Goal: Task Accomplishment & Management: Manage account settings

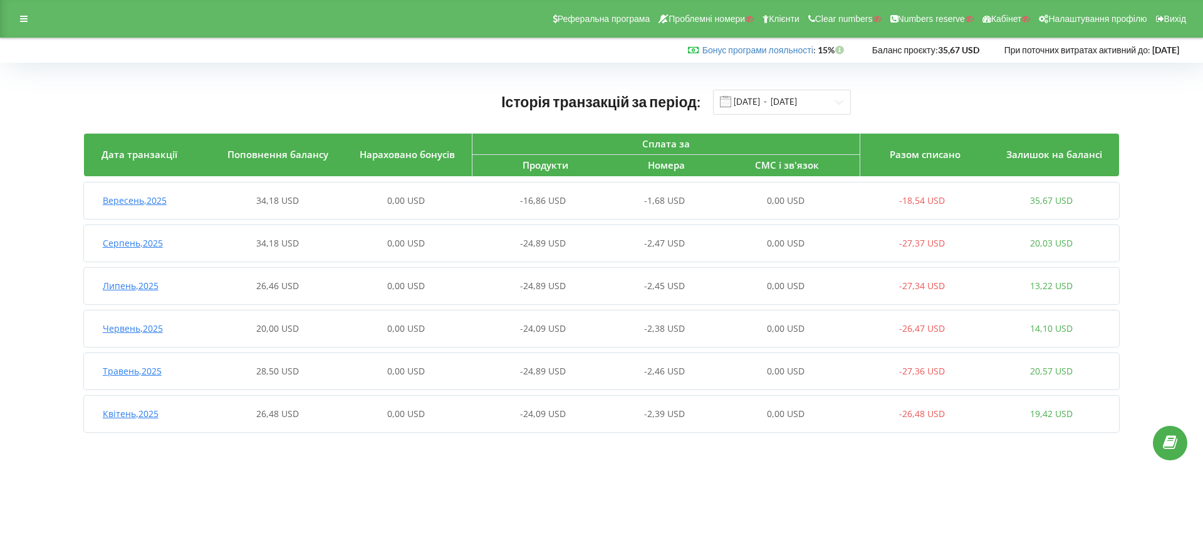
click at [327, 209] on div "Вересень , 2025 34,18 USD 0,00 USD -16,86 USD -1,68 USD 0,00 USD -18,54 USD 35,…" at bounding box center [600, 201] width 1032 height 30
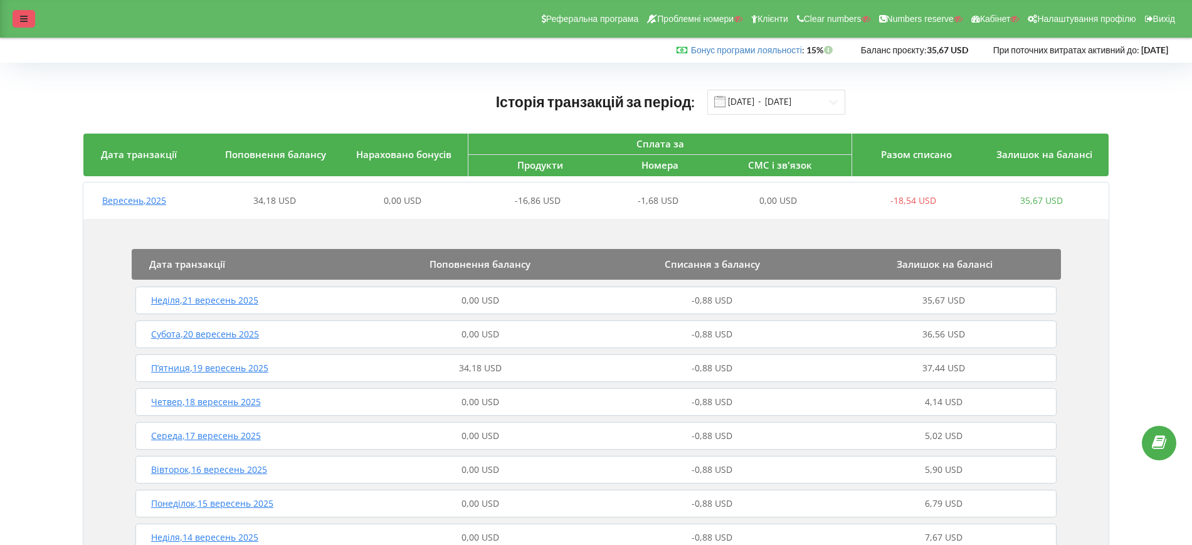
click at [24, 24] on div at bounding box center [24, 19] width 23 height 18
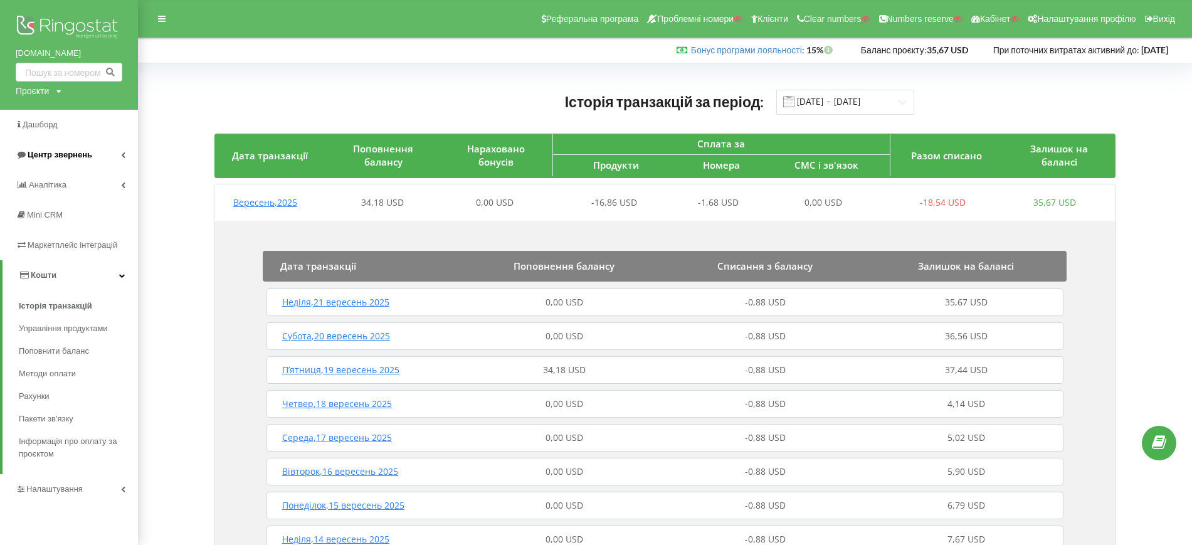
click at [48, 150] on span "Центр звернень" at bounding box center [60, 154] width 65 height 9
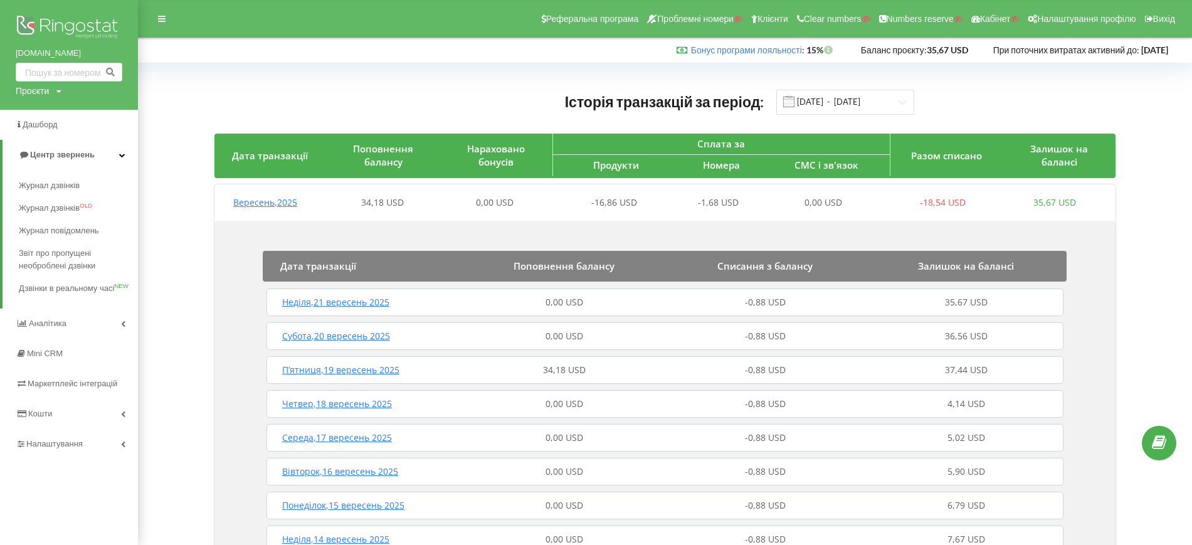
drag, startPoint x: 29, startPoint y: 89, endPoint x: 38, endPoint y: 97, distance: 12.0
click at [29, 89] on div "Проєкти" at bounding box center [32, 91] width 33 height 13
click at [48, 112] on input "text" at bounding box center [54, 117] width 63 height 18
paste input "qazaqmedclinic.kz"
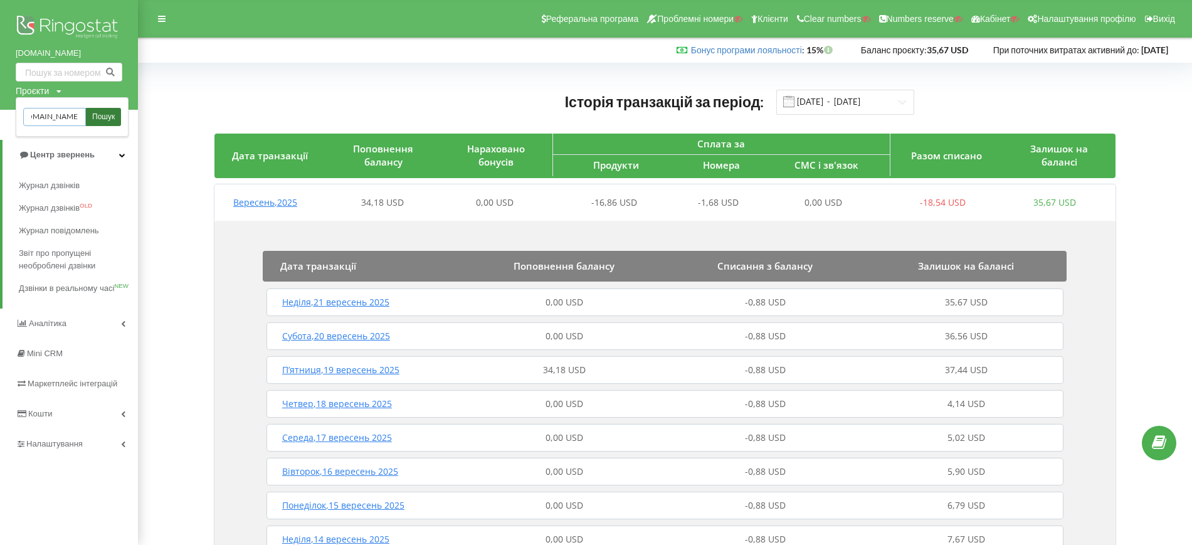
type input "qazaqmedclinic.kz"
click at [112, 112] on span "Пошук" at bounding box center [103, 117] width 23 height 11
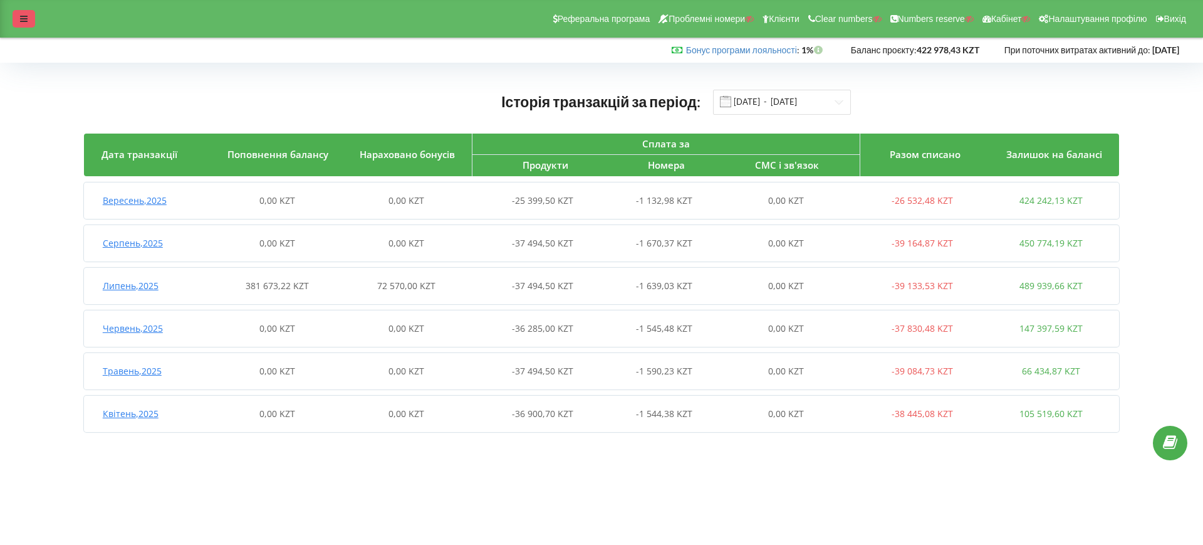
click at [18, 22] on div at bounding box center [24, 19] width 23 height 18
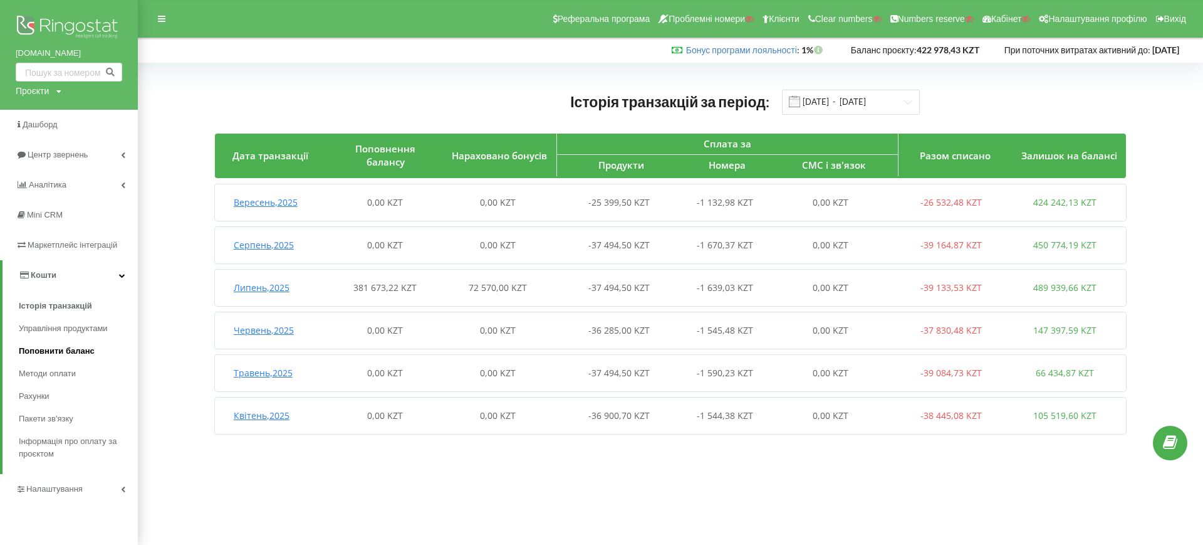
click at [45, 343] on link "Поповнити баланс" at bounding box center [78, 351] width 119 height 23
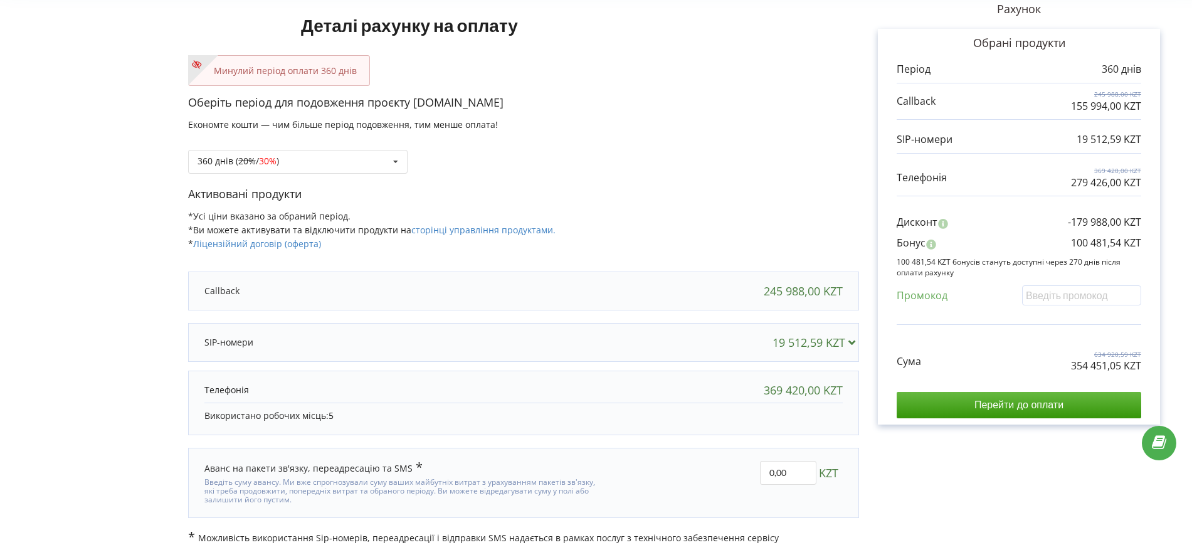
scroll to position [6, 0]
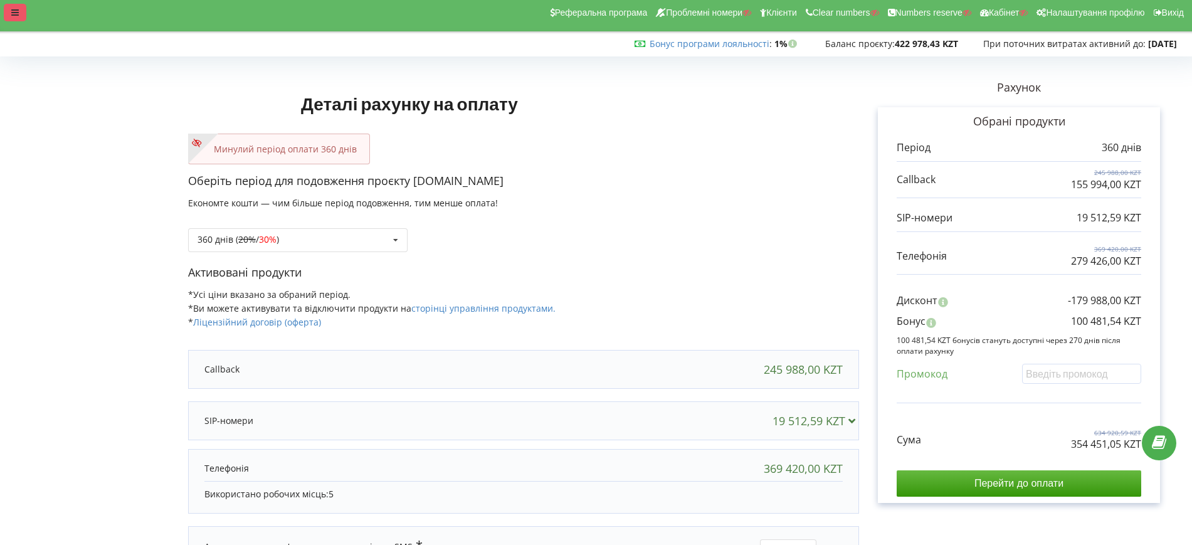
click at [19, 5] on div at bounding box center [15, 13] width 23 height 18
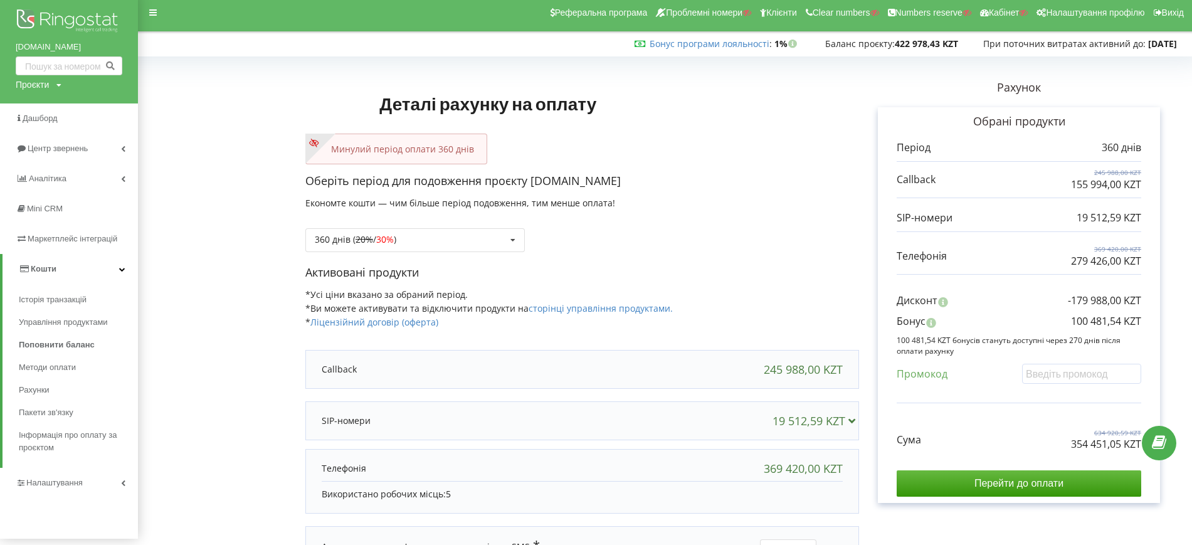
click at [83, 274] on link "Кошти" at bounding box center [70, 269] width 135 height 30
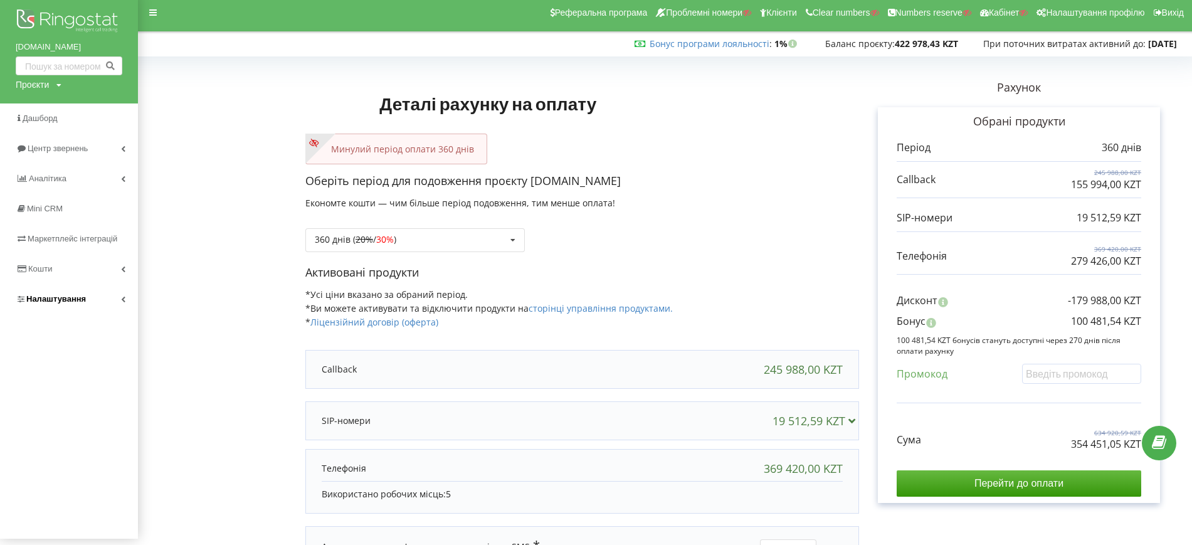
click at [61, 285] on link "Налаштування" at bounding box center [69, 299] width 138 height 30
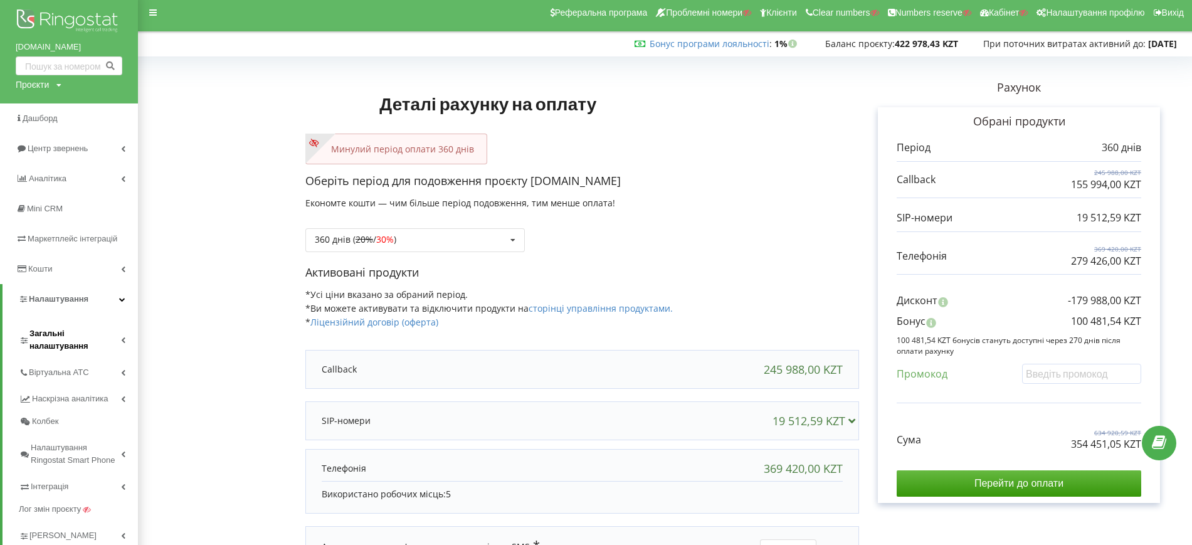
click at [76, 342] on span "Загальні налаштування" at bounding box center [75, 339] width 92 height 25
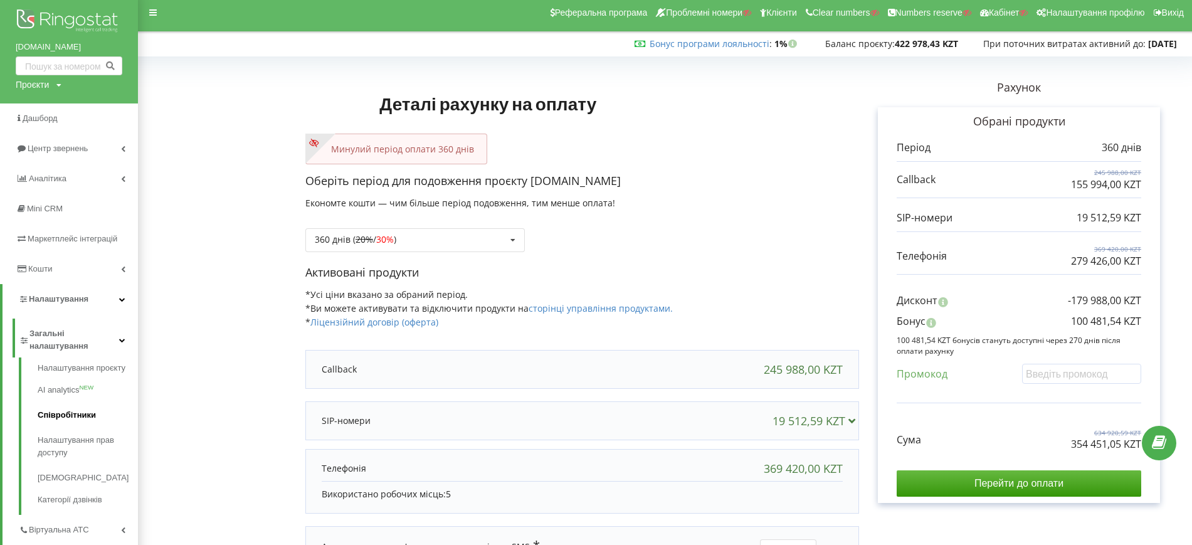
click at [70, 414] on link "Співробітники" at bounding box center [88, 414] width 100 height 25
click at [70, 444] on link "Налаштування прав доступу" at bounding box center [88, 446] width 100 height 38
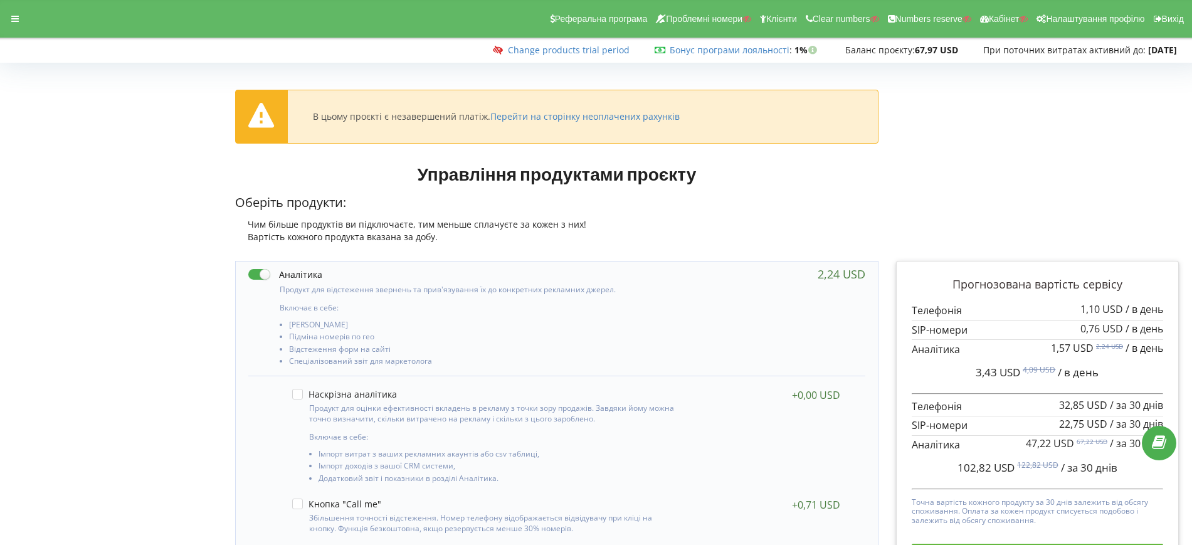
click at [1, 11] on div "Реферальна програма Проблемні номери Клієнти Clear numbers Numbers reserve Кабі…" at bounding box center [595, 19] width 1209 height 38
click at [16, 16] on icon at bounding box center [15, 18] width 8 height 9
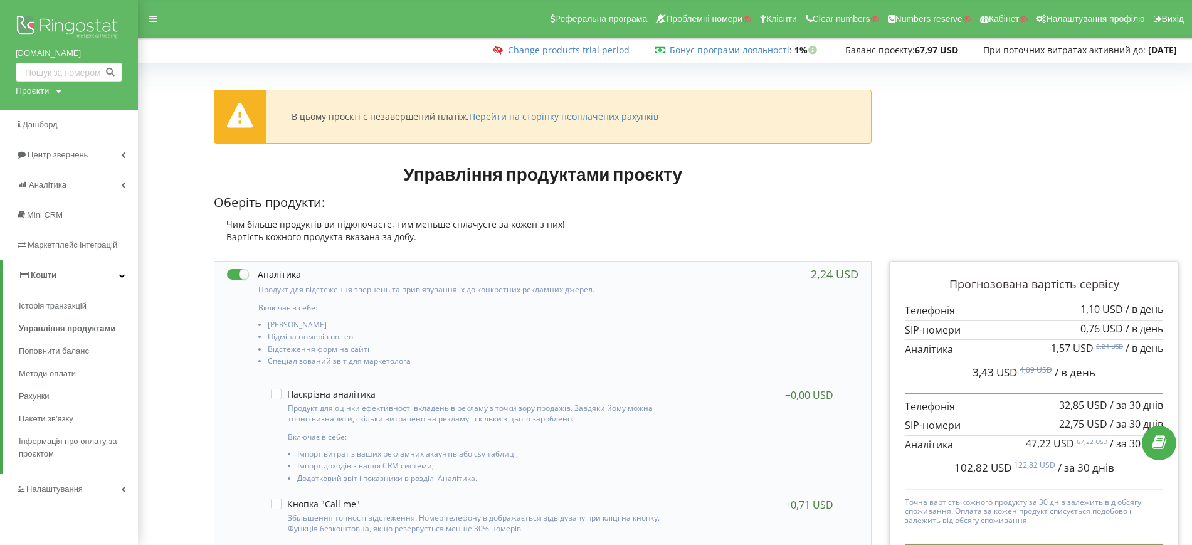
click at [41, 91] on div "Проєкти" at bounding box center [32, 91] width 33 height 13
click at [50, 113] on input "text" at bounding box center [54, 117] width 63 height 18
paste input "medikom.ua"
type input "medikom.ua"
click at [94, 117] on span "Пошук" at bounding box center [103, 117] width 23 height 11
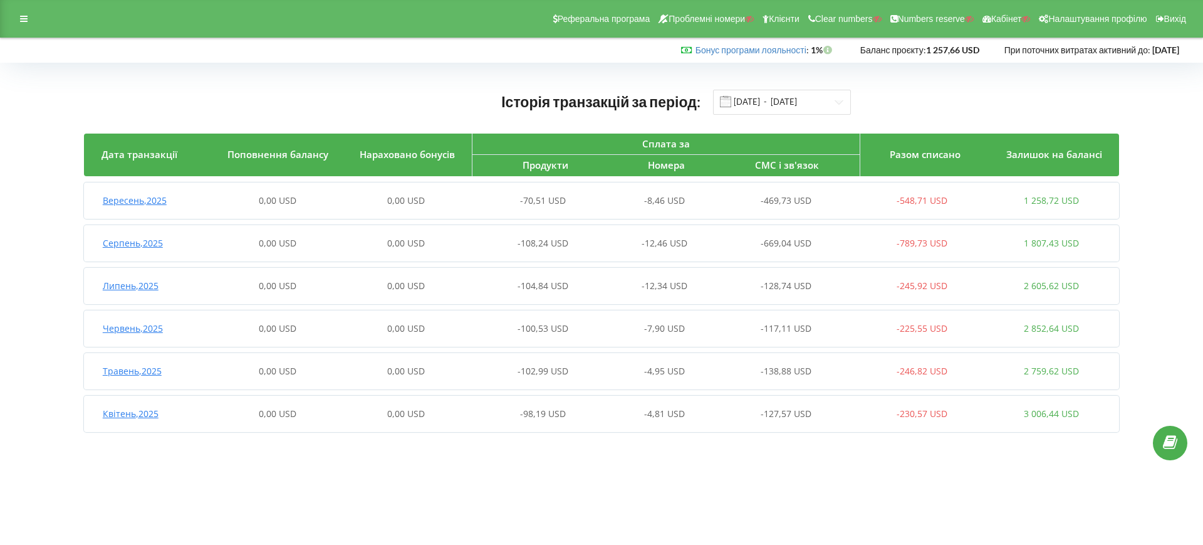
click at [729, 102] on span at bounding box center [725, 101] width 11 height 11
click at [748, 105] on input "01.04.2025 - 22.09.2025" at bounding box center [782, 102] width 138 height 25
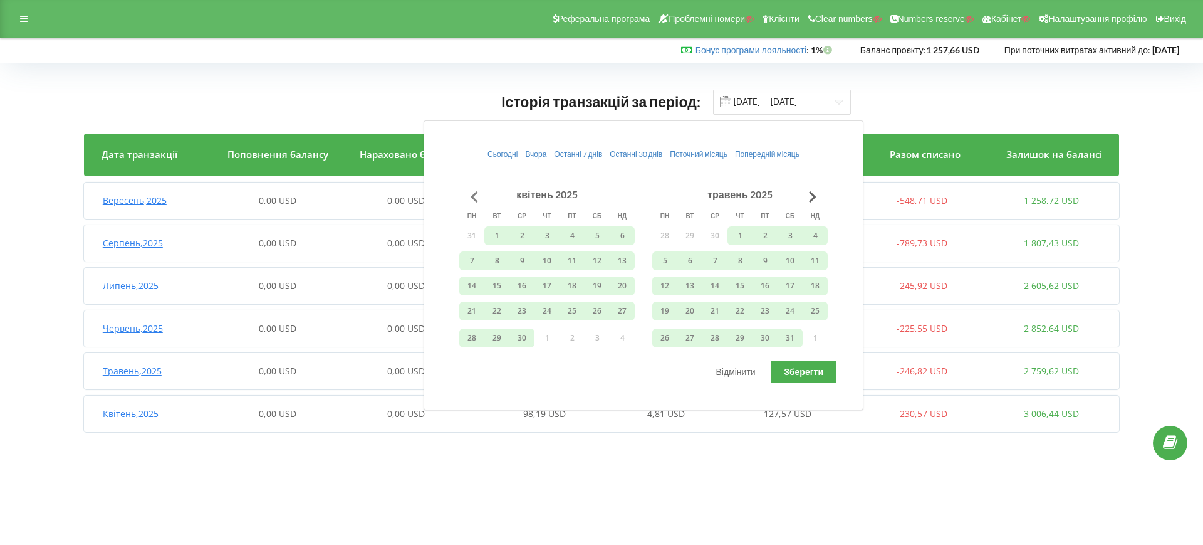
click at [469, 200] on button "Go to previous month" at bounding box center [474, 196] width 25 height 25
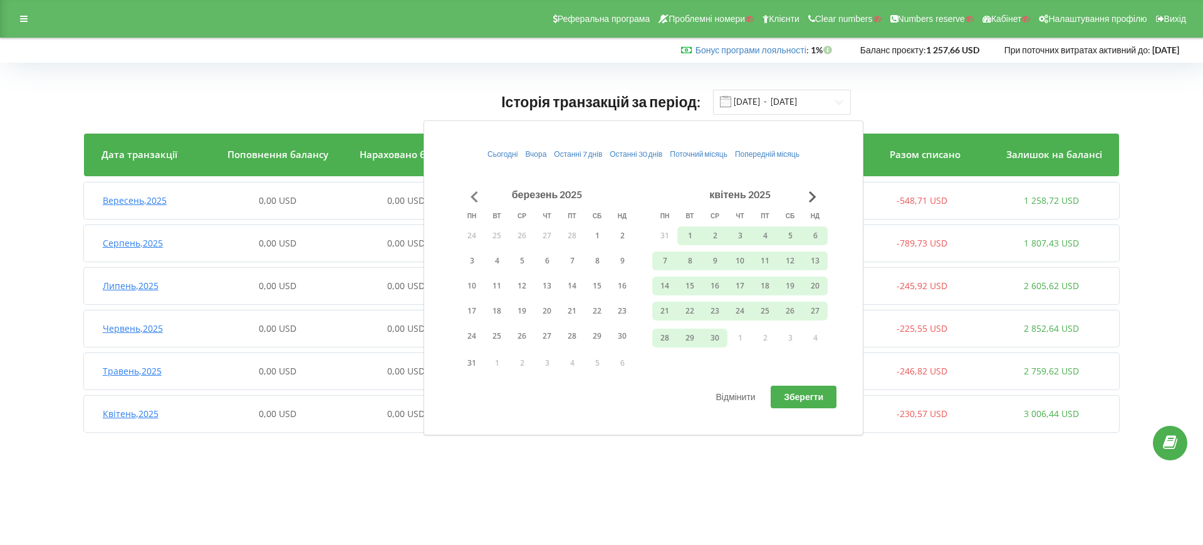
click at [470, 200] on button "Go to previous month" at bounding box center [474, 196] width 25 height 25
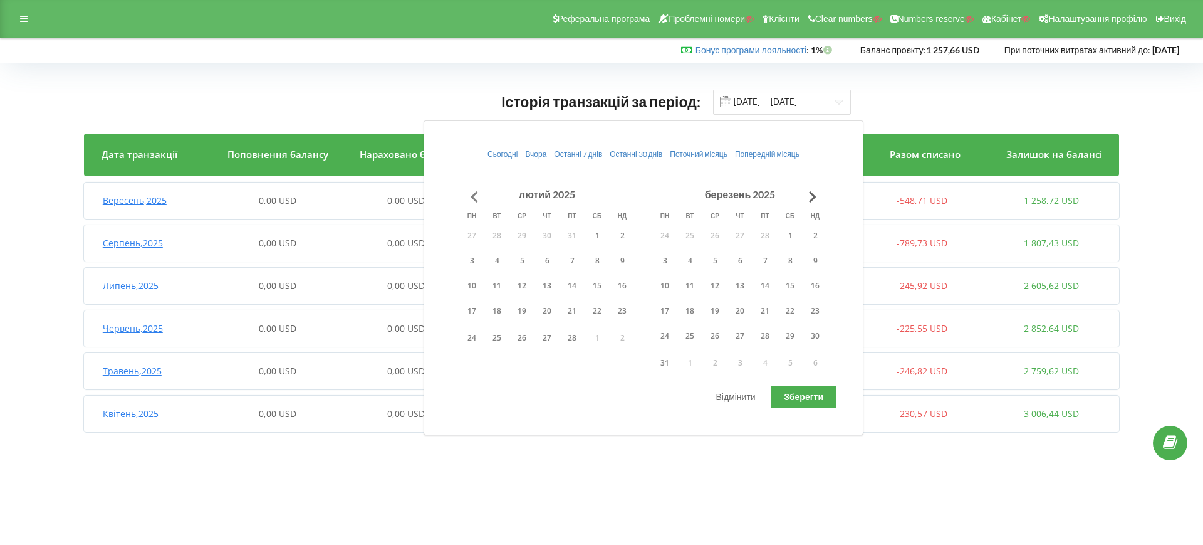
click at [470, 200] on button "Go to previous month" at bounding box center [474, 196] width 25 height 25
click at [471, 200] on button "Go to previous month" at bounding box center [474, 196] width 25 height 25
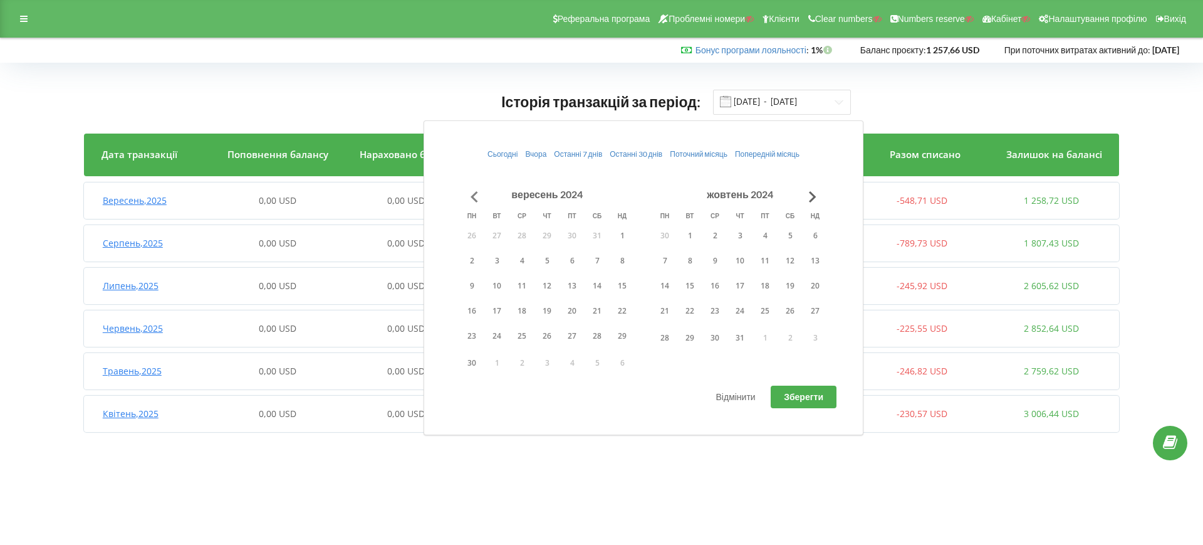
click at [471, 200] on button "Go to previous month" at bounding box center [474, 196] width 25 height 25
click at [814, 195] on button "Go to next month" at bounding box center [812, 196] width 25 height 25
click at [804, 231] on button "1" at bounding box center [815, 235] width 25 height 19
click at [814, 201] on button "Go to next month" at bounding box center [812, 196] width 25 height 25
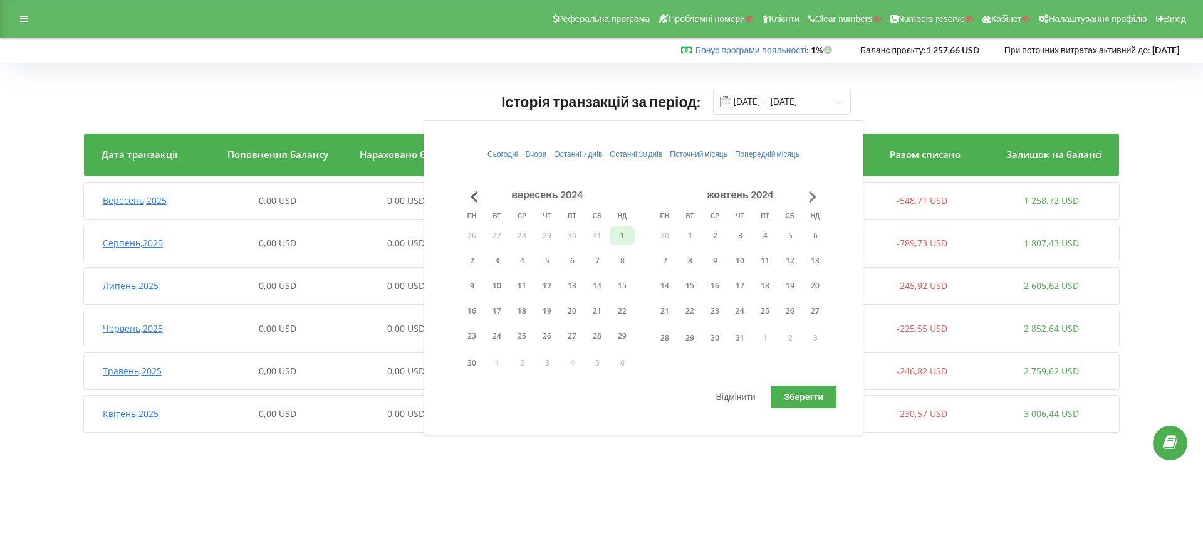
click at [813, 201] on button "Go to next month" at bounding box center [812, 196] width 25 height 25
click at [812, 201] on button "Go to next month" at bounding box center [812, 196] width 25 height 25
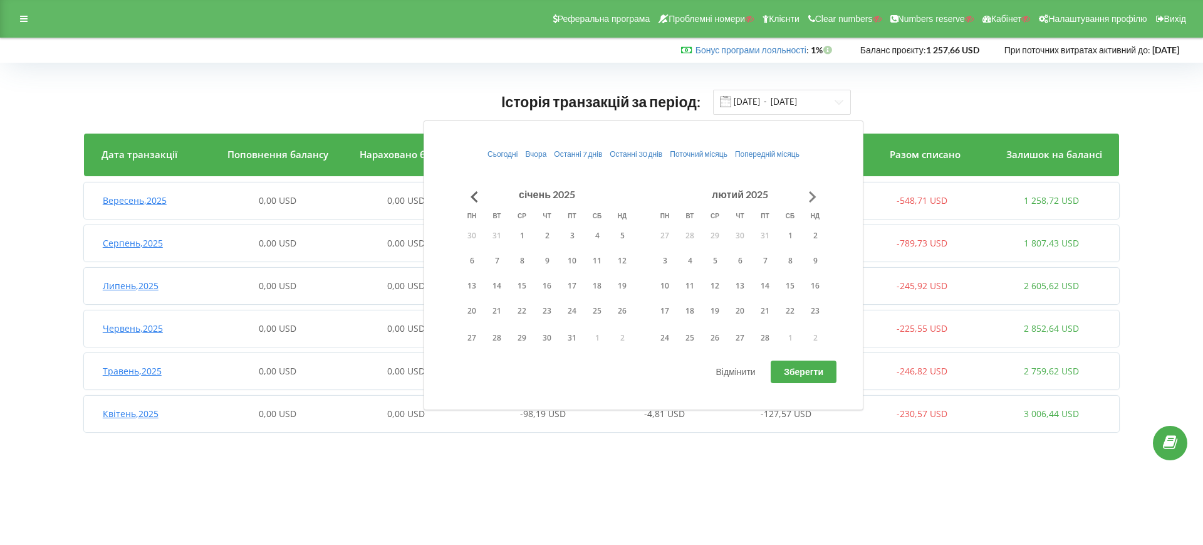
click at [812, 201] on button "Go to next month" at bounding box center [812, 196] width 25 height 25
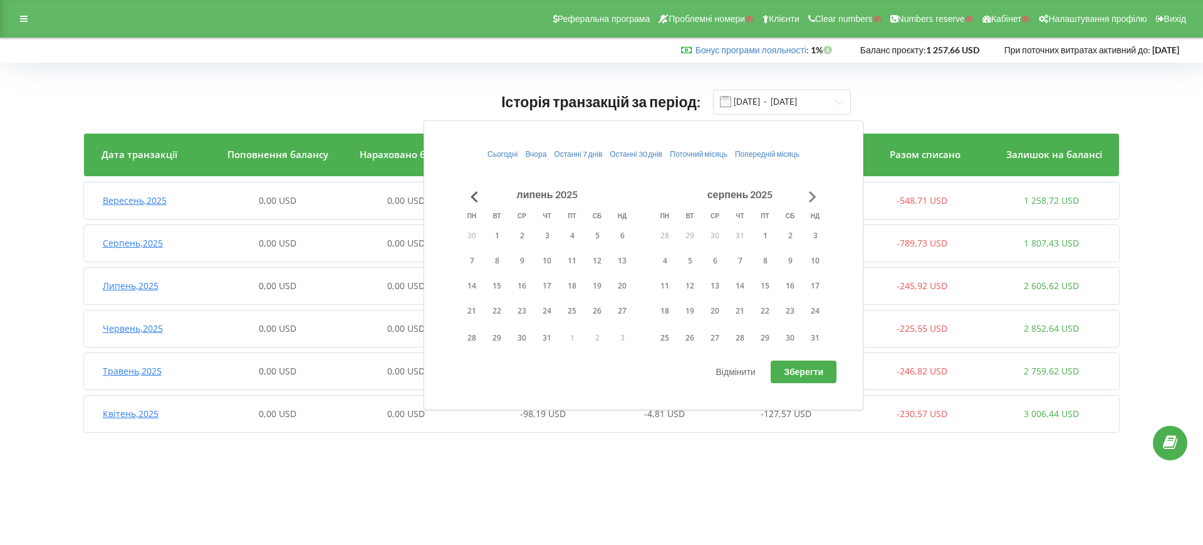
click at [812, 201] on button "Go to next month" at bounding box center [812, 196] width 25 height 25
click at [663, 313] on button "22" at bounding box center [664, 310] width 25 height 19
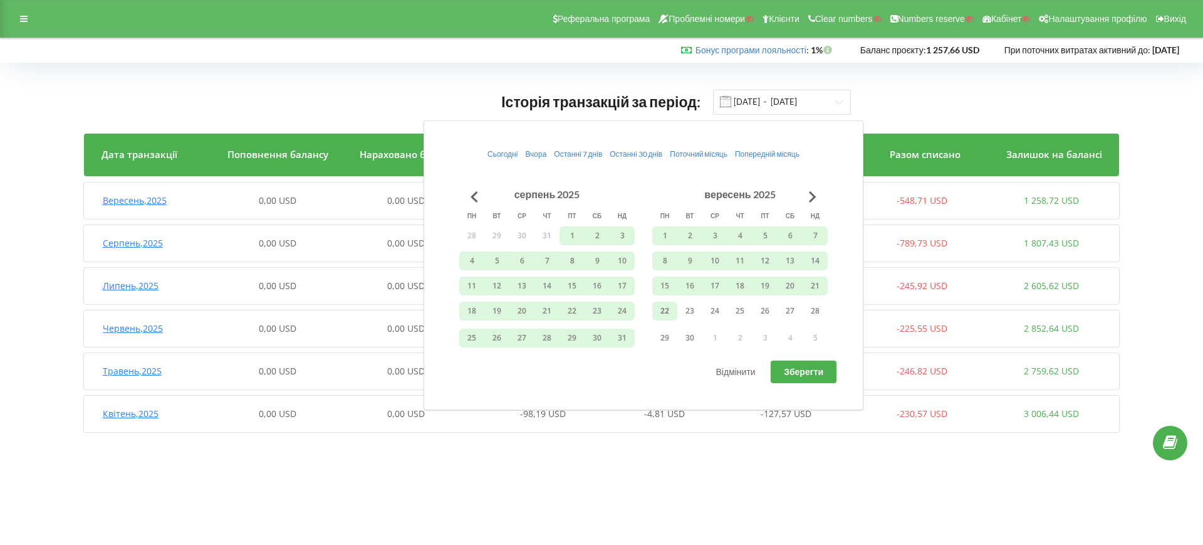
click at [795, 369] on span "Зберегти" at bounding box center [803, 371] width 39 height 11
type input "01.09.2024 - 22.09.2025"
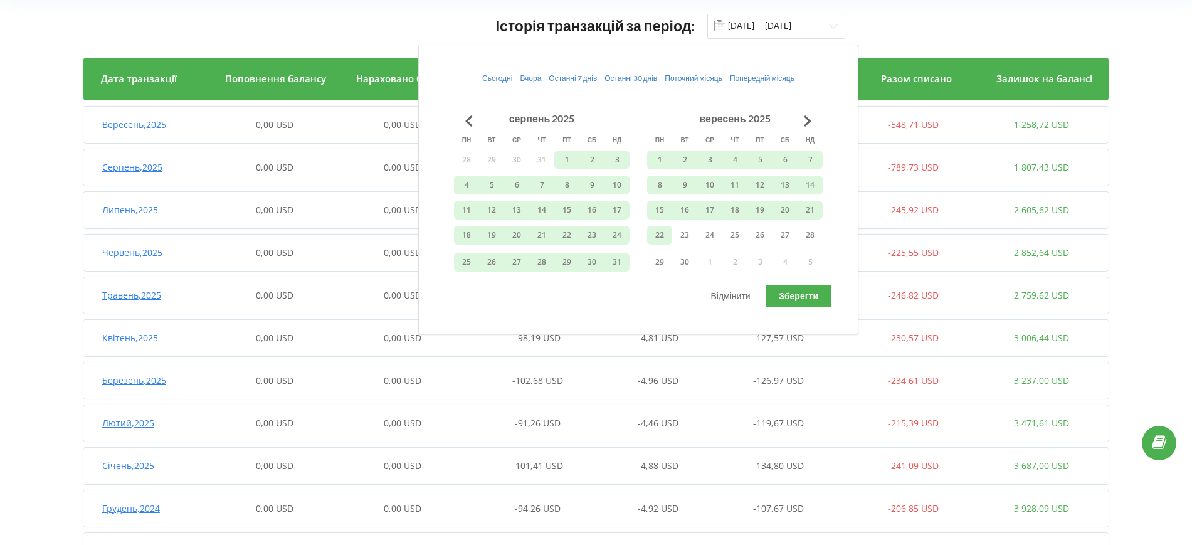
scroll to position [218, 0]
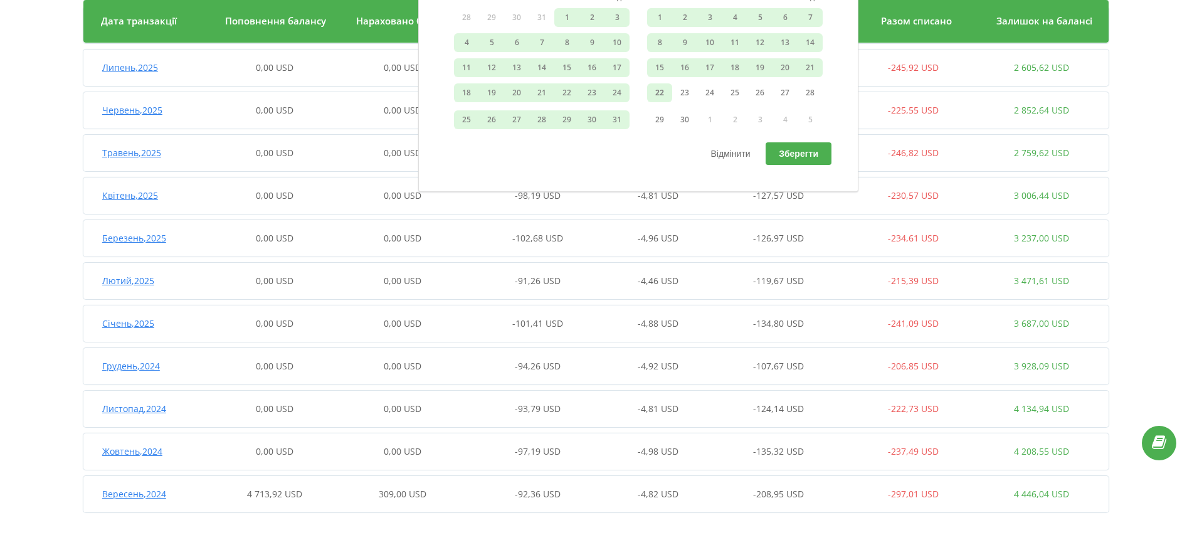
click at [1160, 147] on div "Історія транзакцій за період: 01.09.2024 - 22.09.2025 Дата транзакції Поповненн…" at bounding box center [595, 195] width 1165 height 674
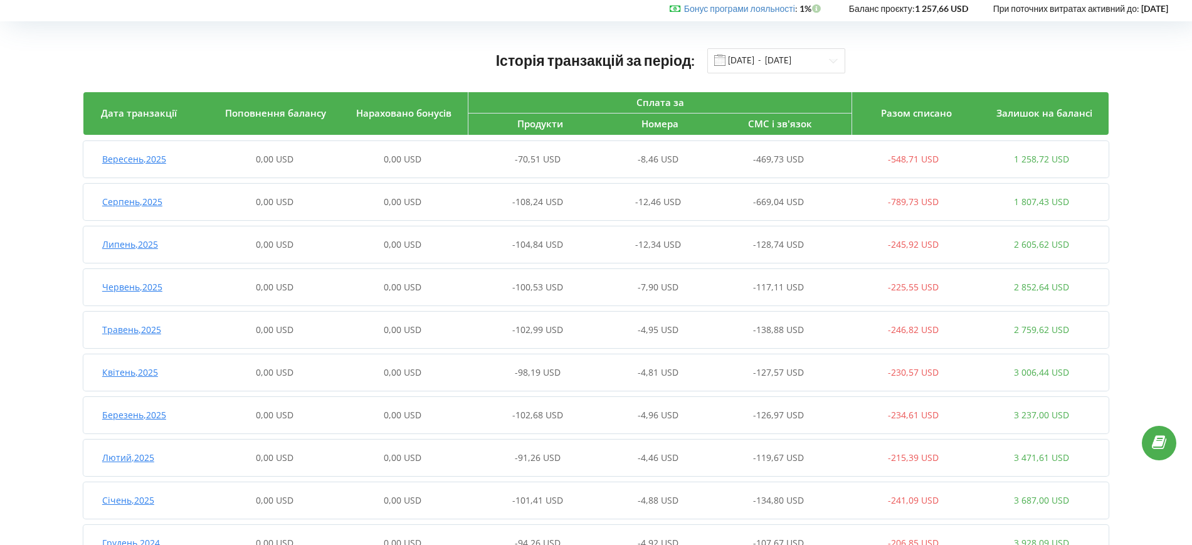
scroll to position [0, 0]
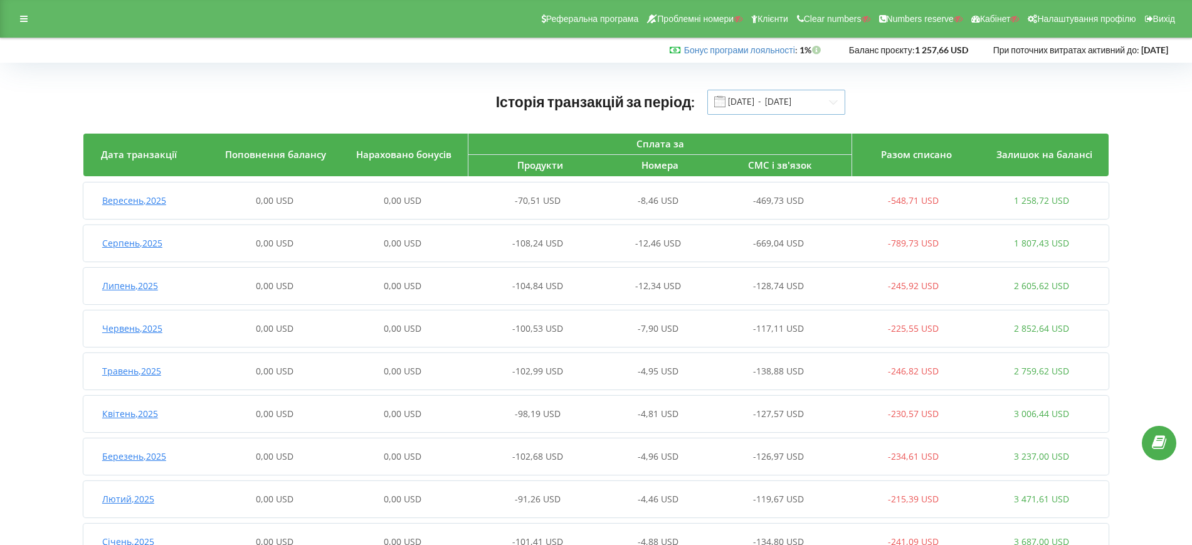
click at [769, 105] on input "01.09.2024 - 22.09.2025" at bounding box center [776, 102] width 138 height 25
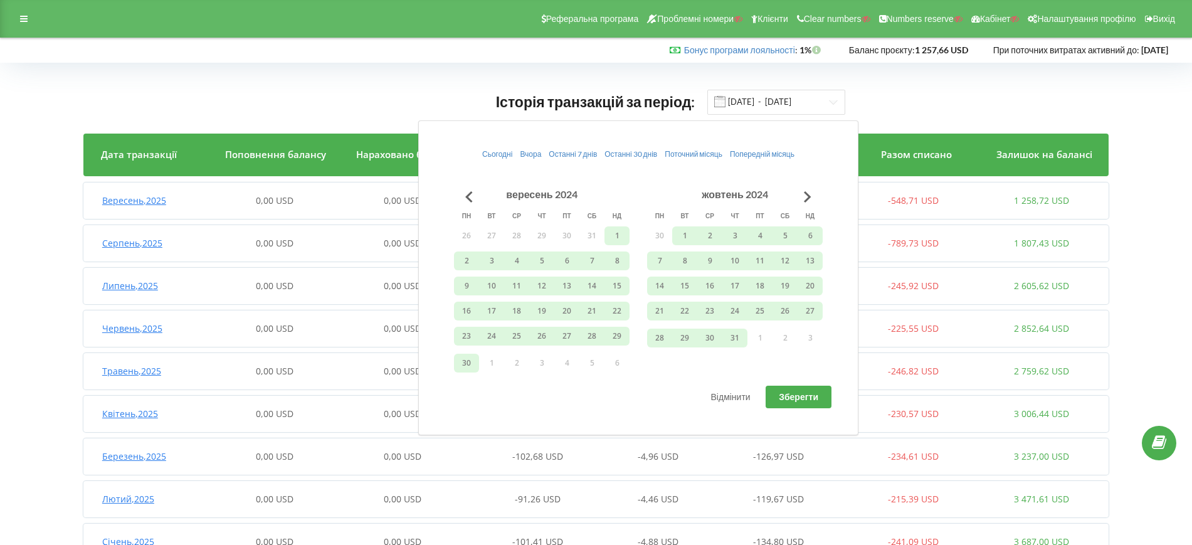
click at [1161, 139] on div "Історія транзакцій за період: 01.09.2024 - 22.09.2025 Дата транзакції Поповненн…" at bounding box center [595, 413] width 1165 height 674
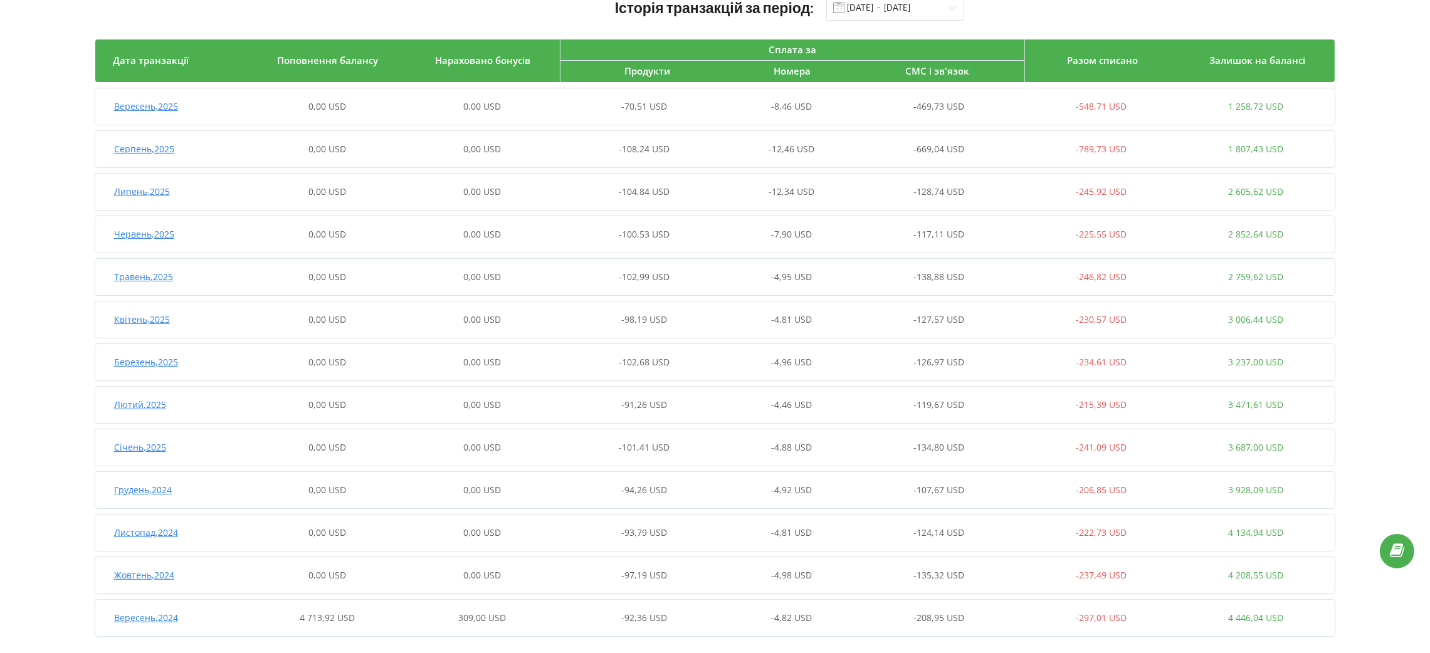
scroll to position [108, 0]
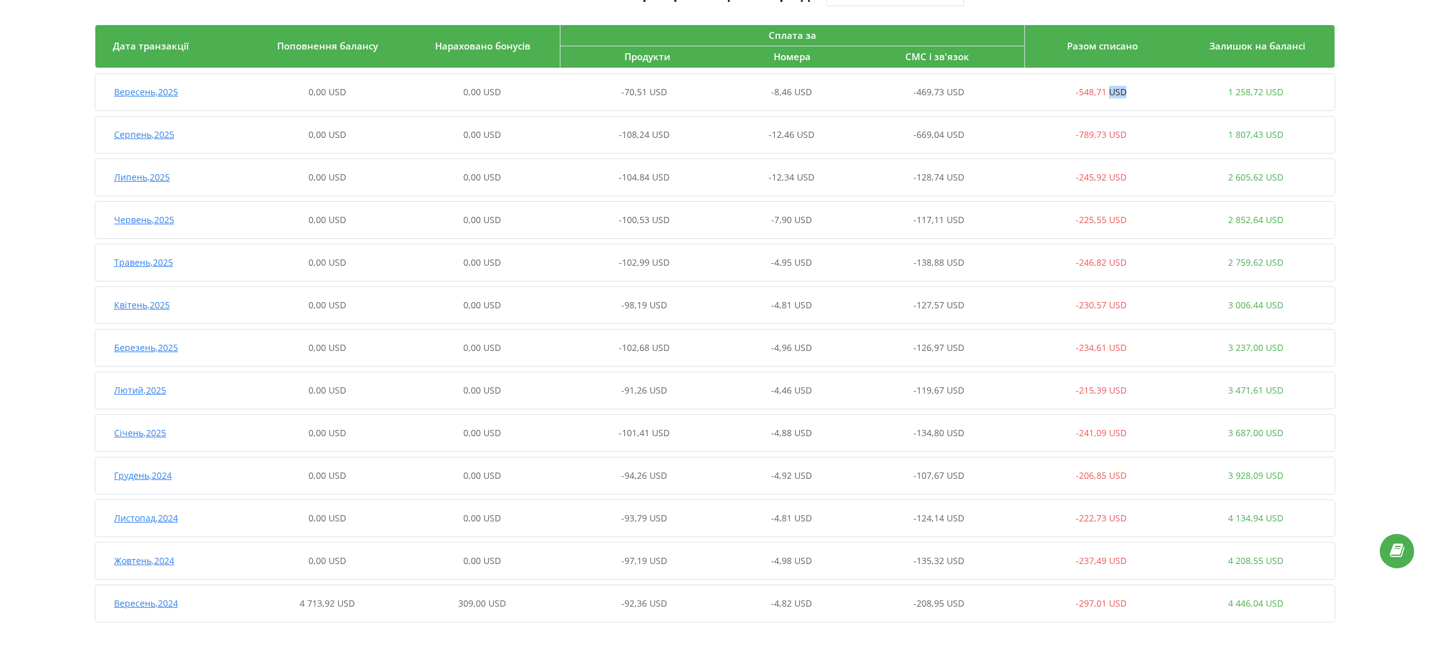
copy span "USD"
drag, startPoint x: 1129, startPoint y: 93, endPoint x: 1111, endPoint y: 93, distance: 18.2
click at [1111, 93] on div "-548,71 USD" at bounding box center [1101, 92] width 155 height 13
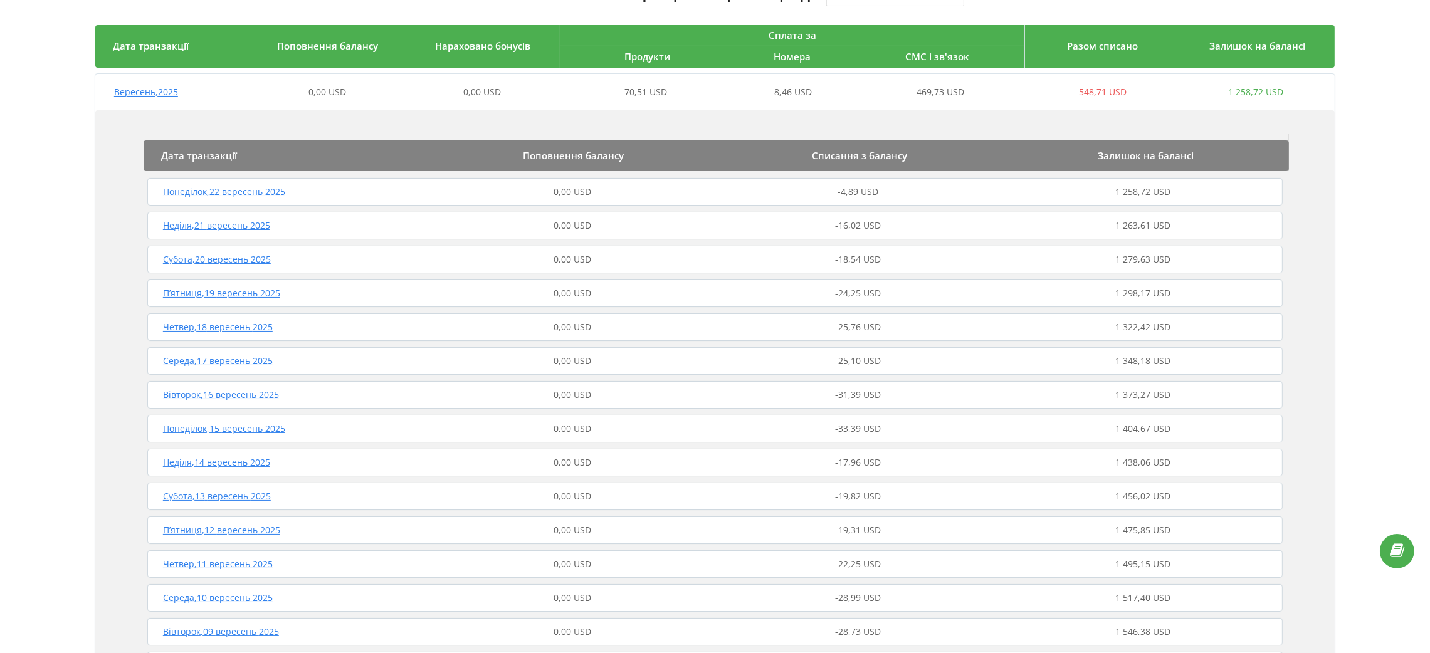
click at [741, 214] on div "Неділя , 21 вересень 2025 0,00 USD -16,02 USD 1 263,61 USD" at bounding box center [714, 226] width 1141 height 30
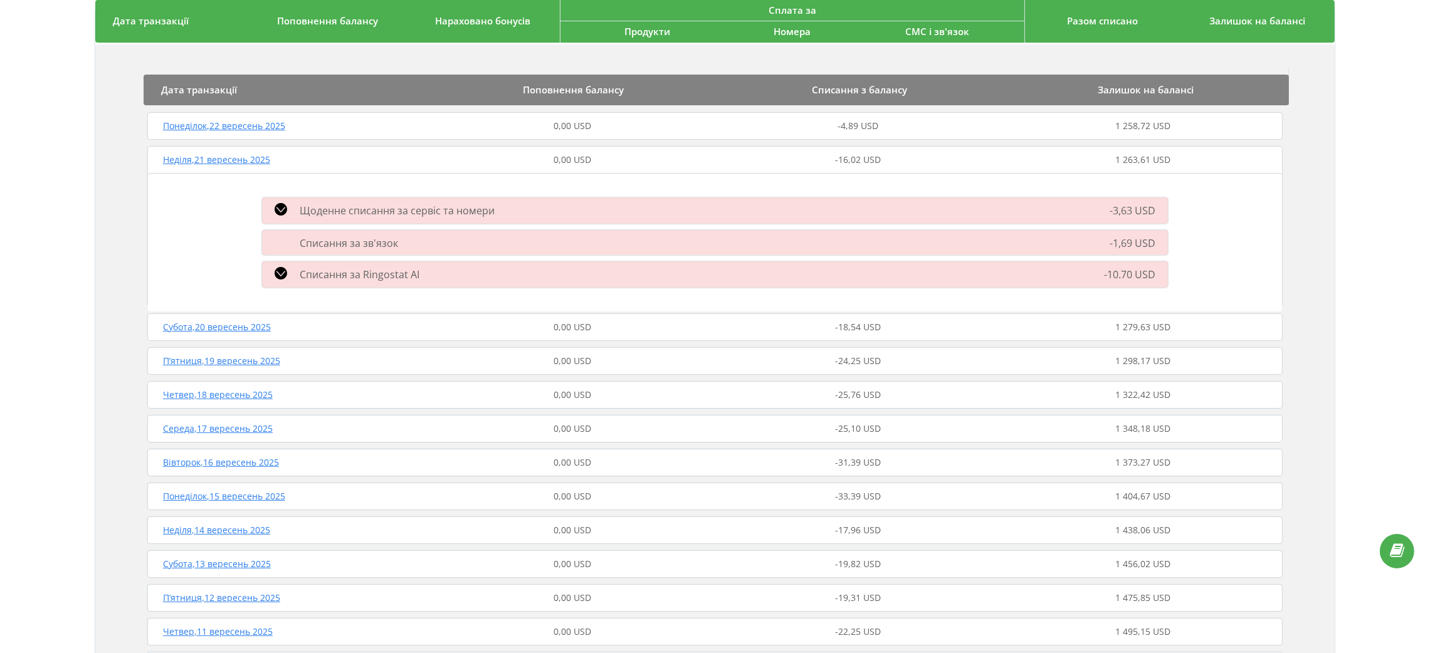
scroll to position [115, 0]
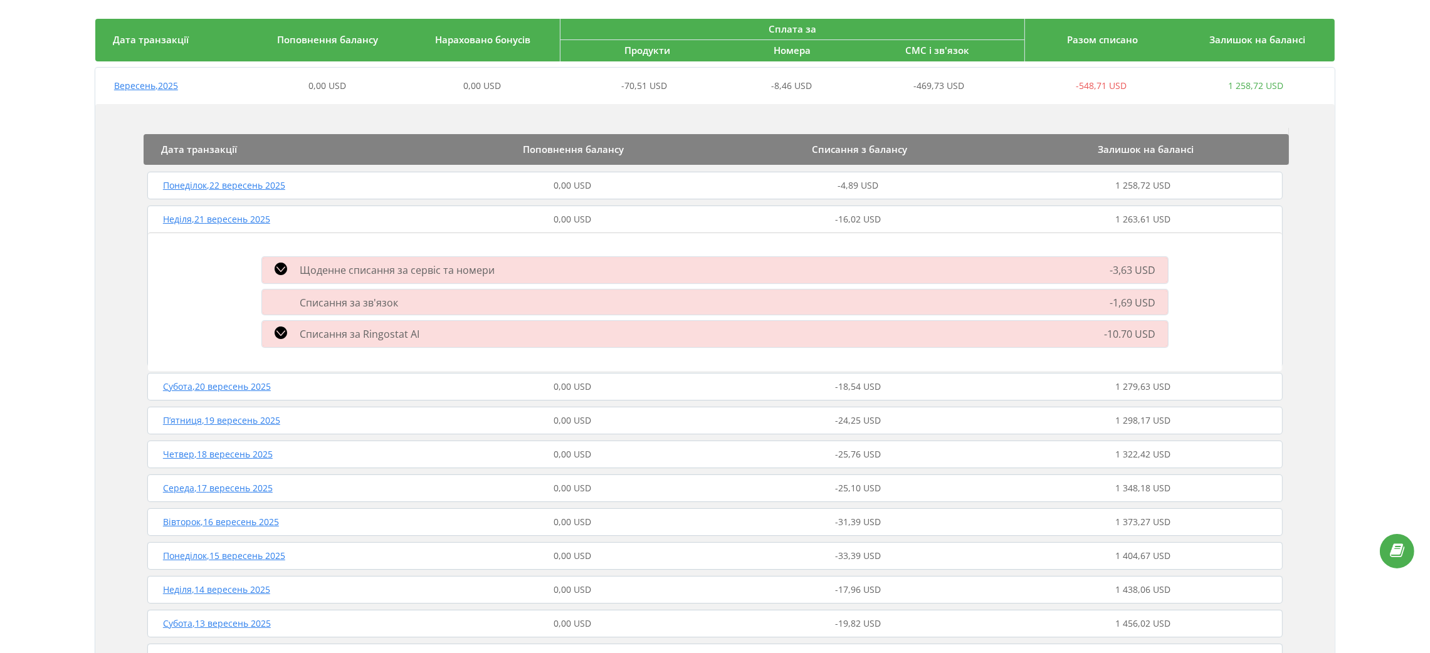
click at [652, 383] on div "0,00 USD" at bounding box center [571, 386] width 285 height 13
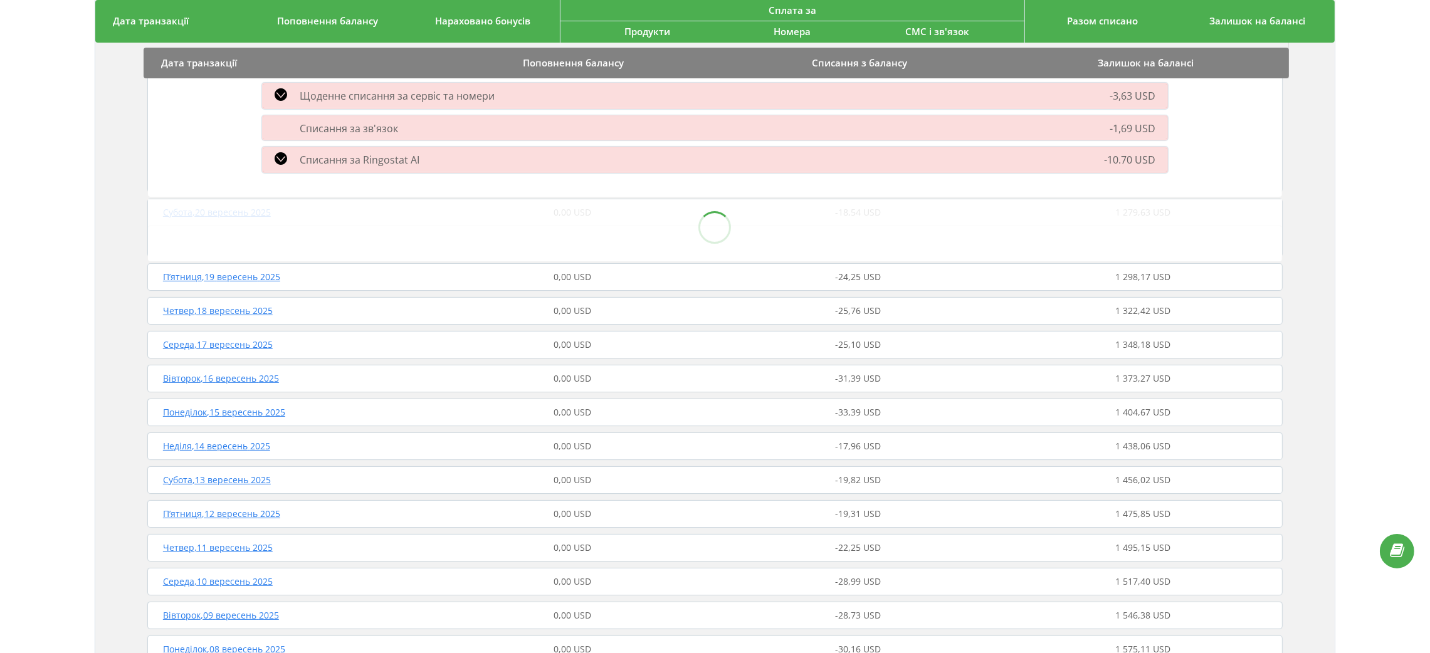
scroll to position [209, 0]
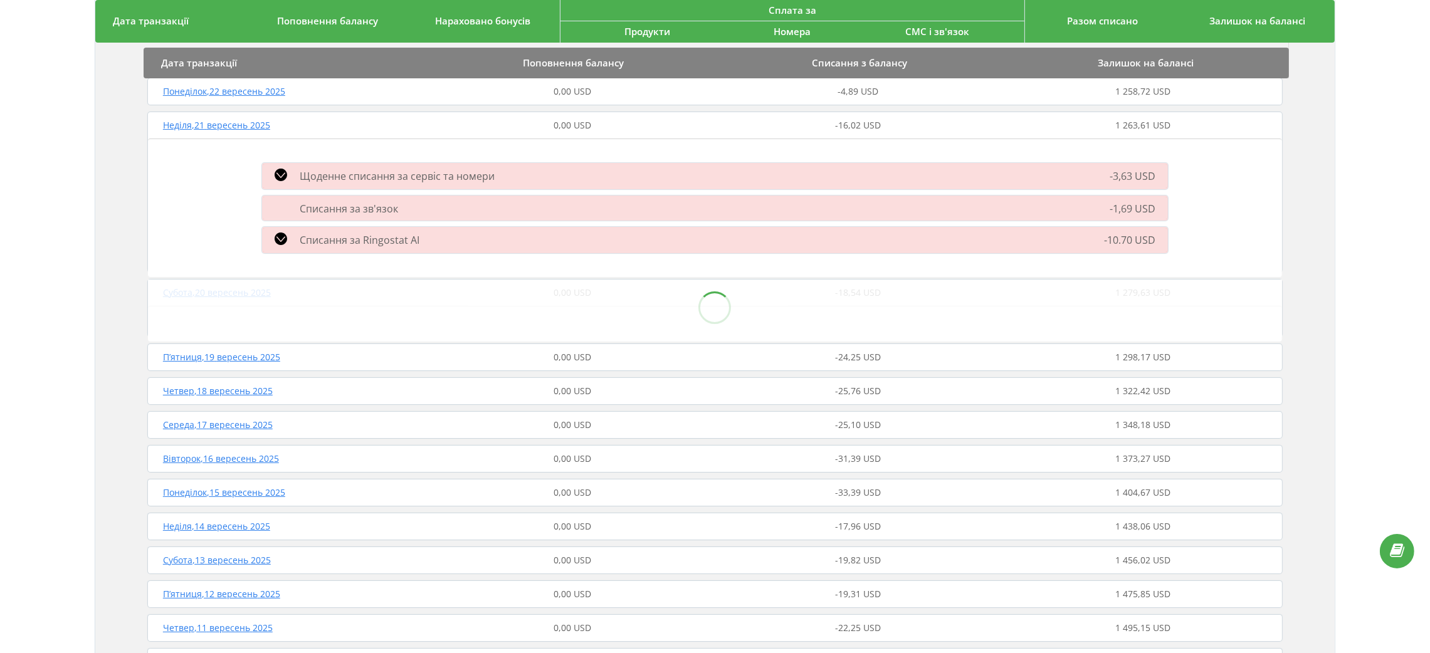
click at [644, 385] on div "0,00 USD" at bounding box center [571, 391] width 285 height 13
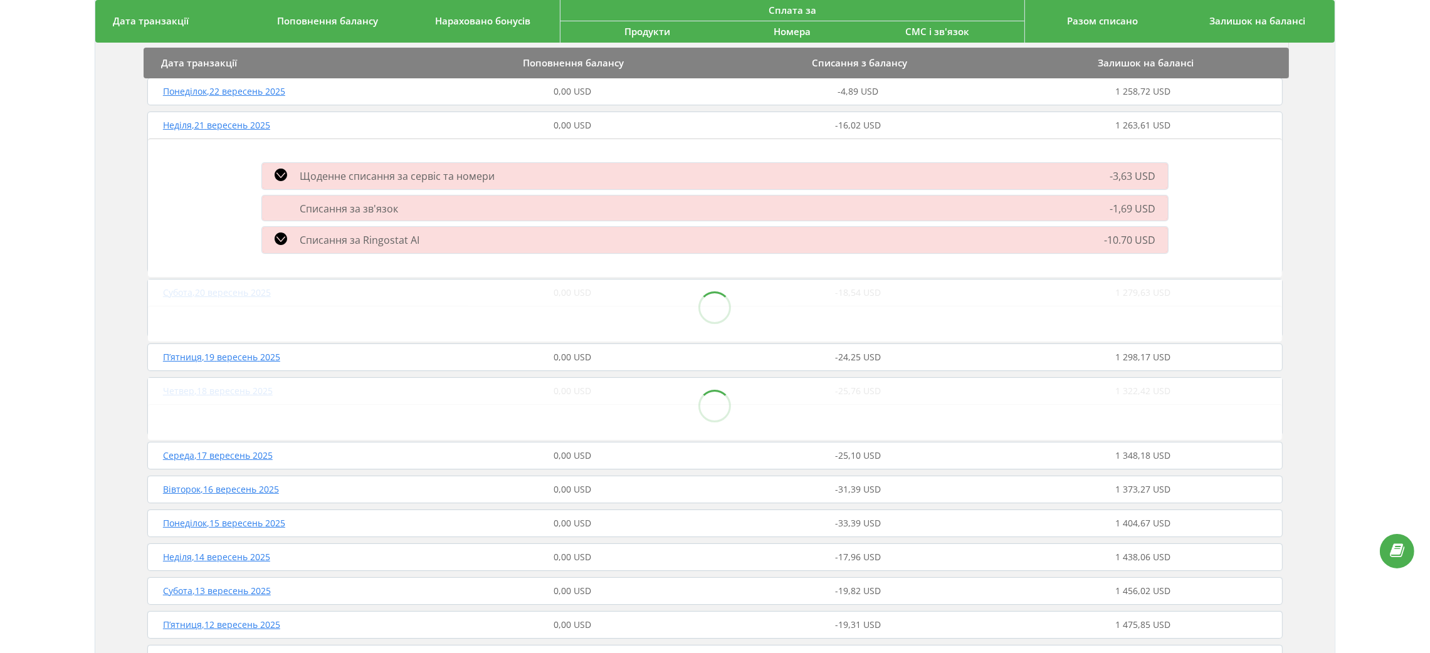
click at [624, 361] on section "Дата транзакції Поповнення балансу Списання з балансу Залишок на балансі Понеді…" at bounding box center [715, 522] width 1134 height 977
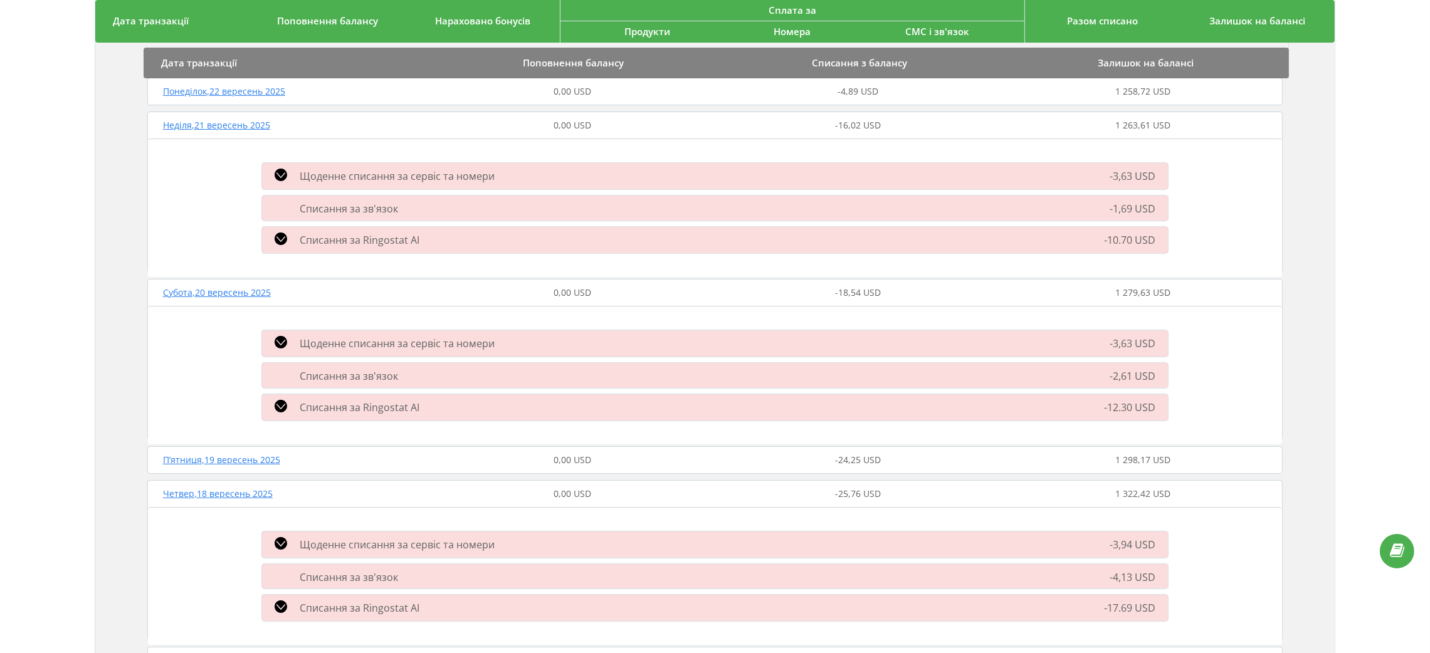
scroll to position [268, 0]
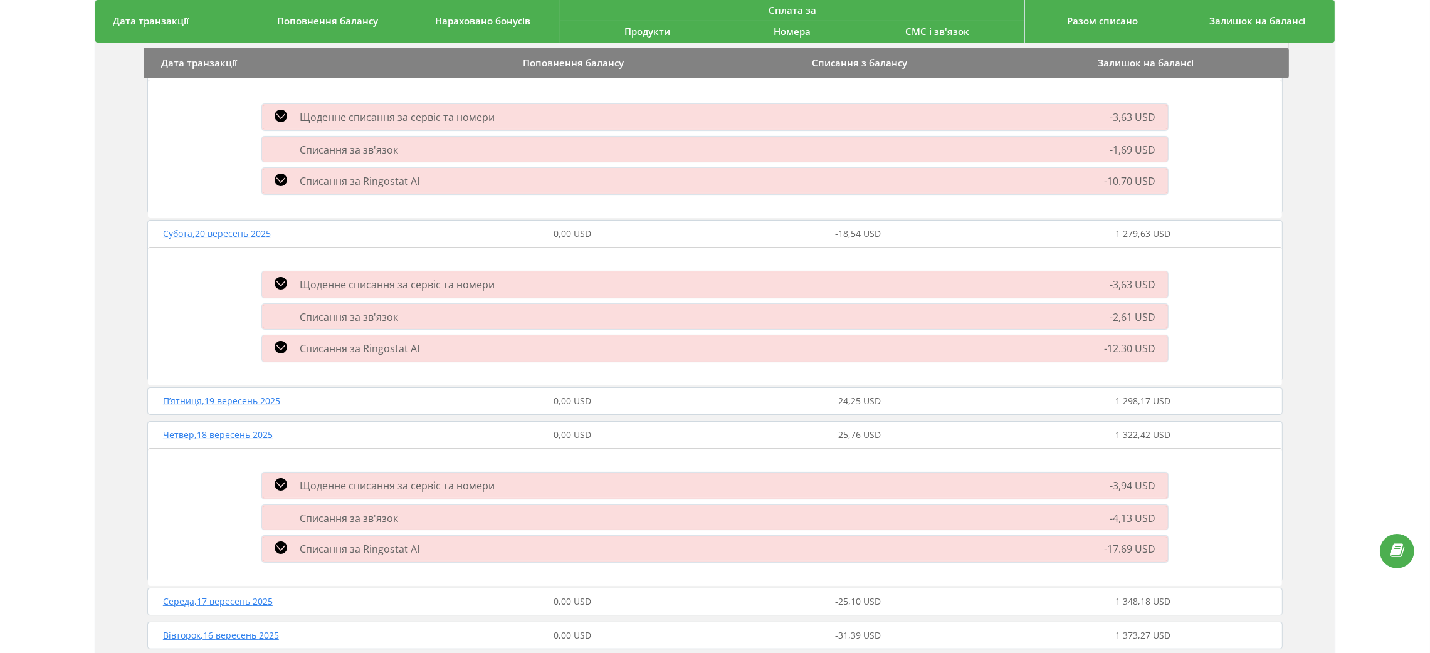
click at [778, 544] on div "-25,10 USD" at bounding box center [857, 601] width 285 height 13
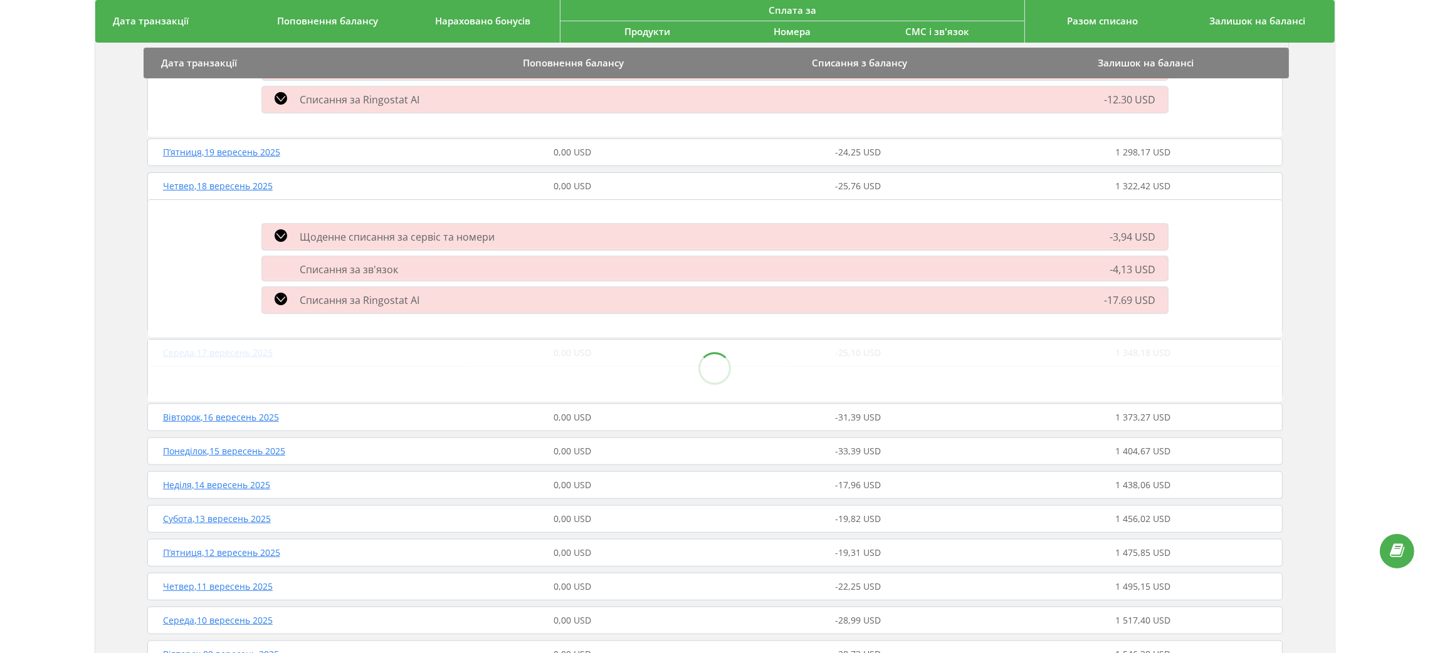
scroll to position [550, 0]
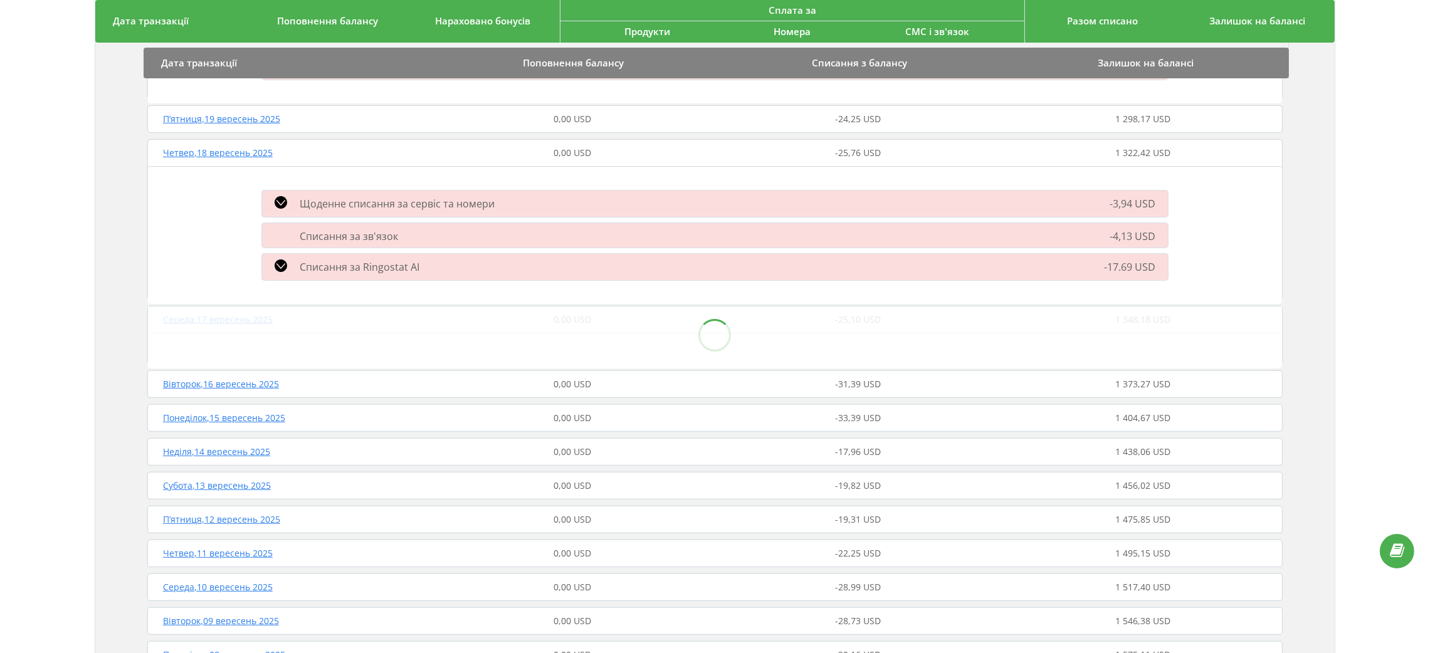
click at [753, 382] on div "-31,39 USD" at bounding box center [857, 384] width 285 height 13
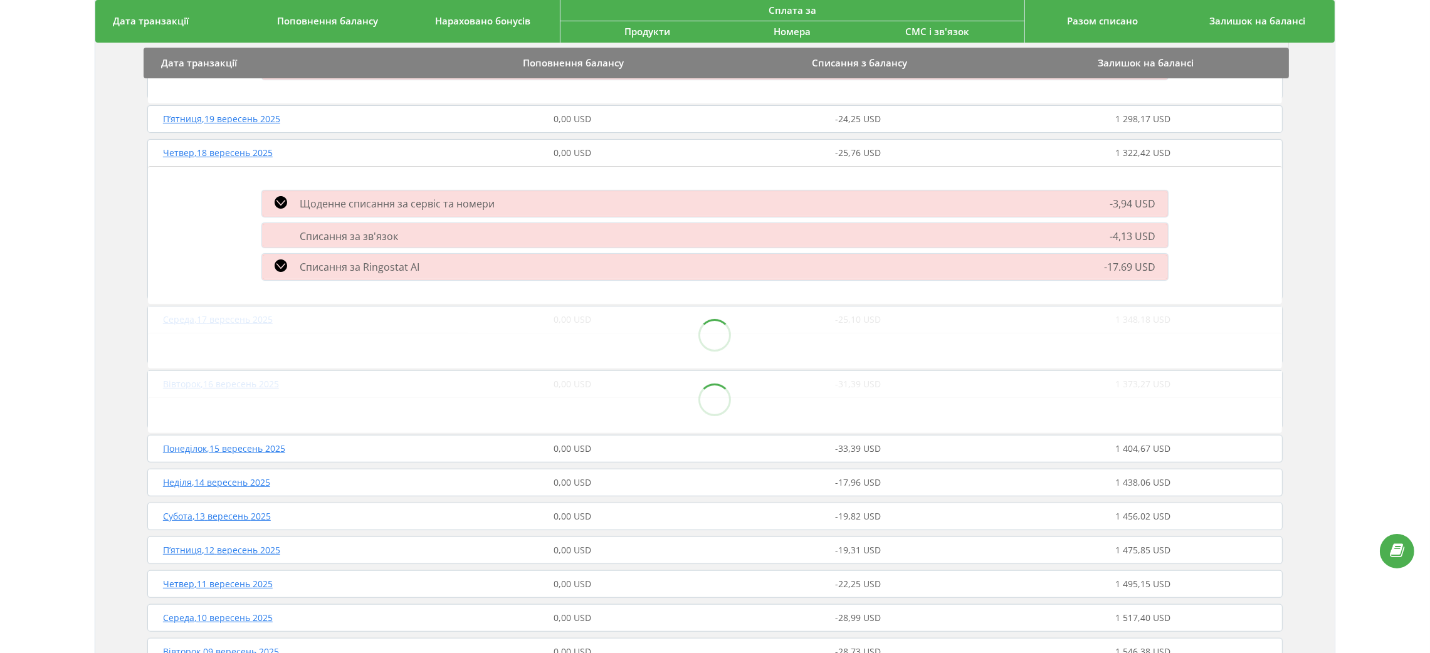
click at [753, 444] on section "Дата транзакції Поповнення балансу Списання з балансу Залишок на балансі Понеді…" at bounding box center [715, 315] width 1134 height 1244
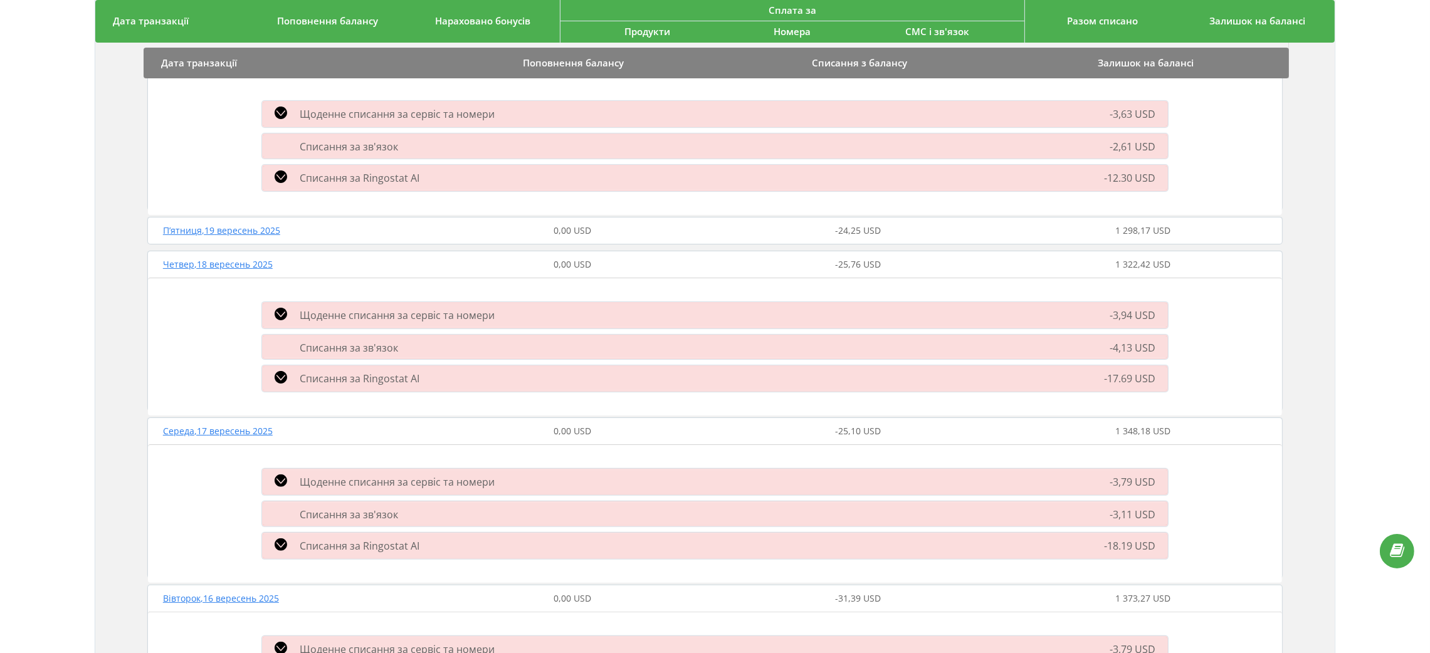
scroll to position [471, 0]
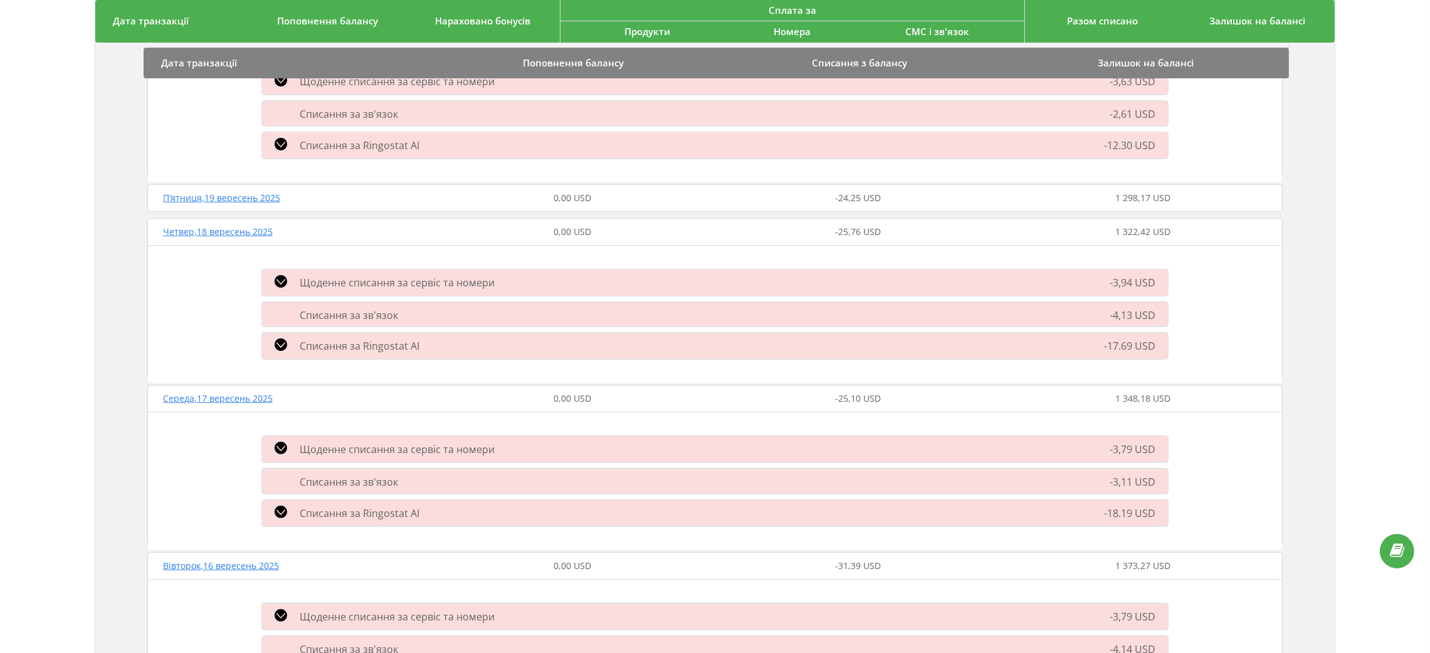
click at [604, 194] on div "0,00 USD" at bounding box center [571, 198] width 285 height 13
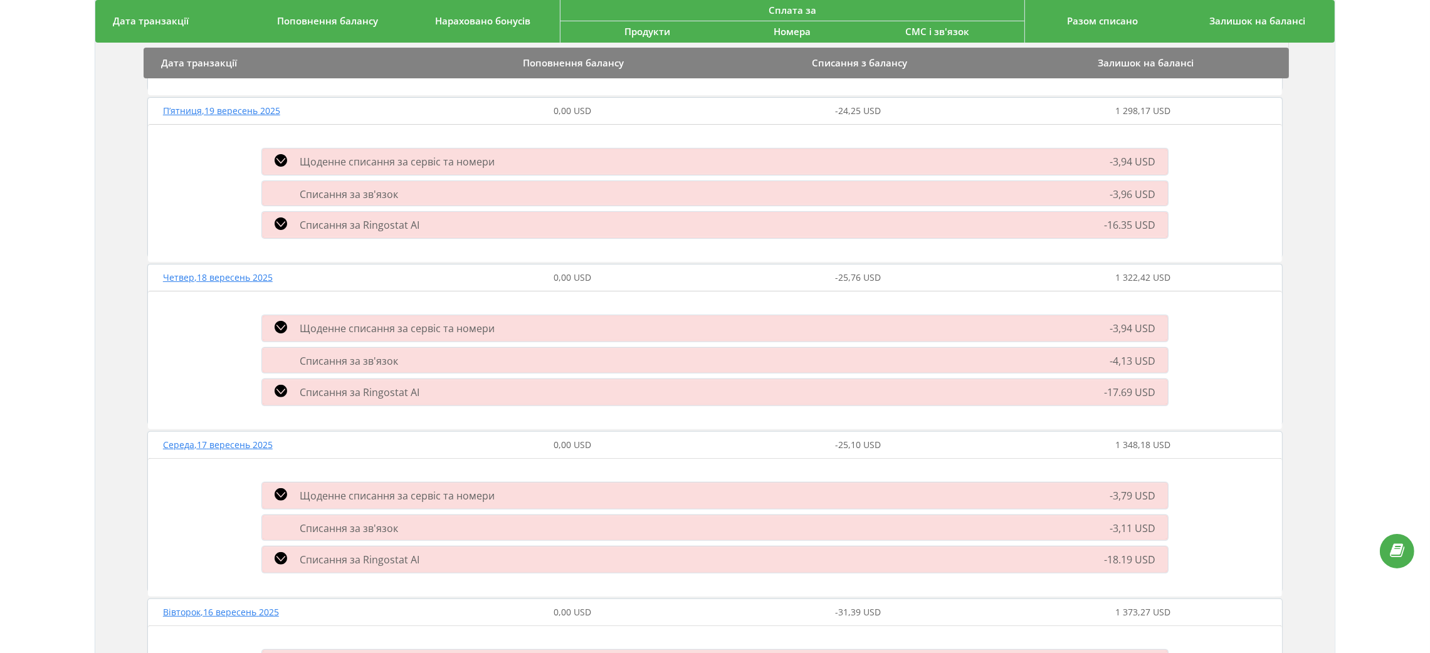
scroll to position [555, 0]
click at [1203, 353] on div "Дата транзакції Поповнення балансу Списання з балансу Залишок на балансі Понеді…" at bounding box center [714, 479] width 1239 height 1631
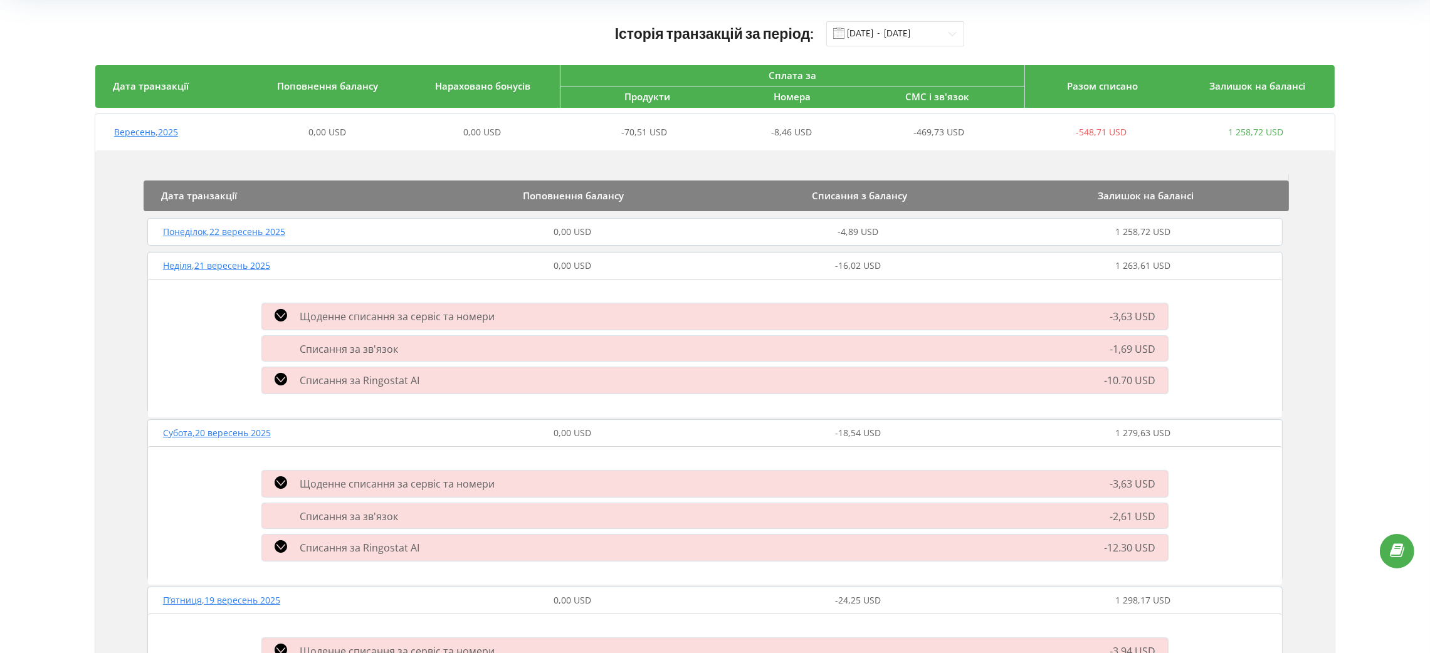
scroll to position [0, 0]
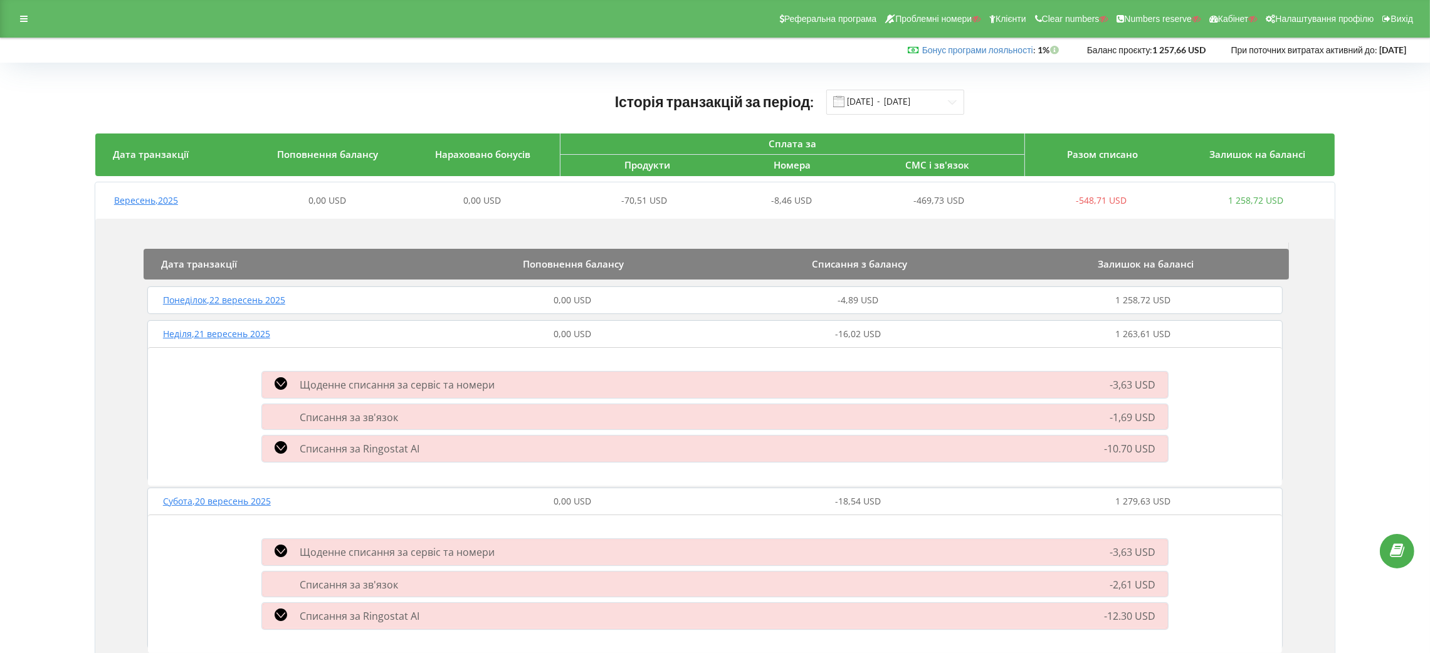
click at [329, 212] on div "Вересень , 2025 0,00 USD 0,00 USD -70,51 USD -8,46 USD -469,73 USD -548,71 USD …" at bounding box center [714, 201] width 1238 height 30
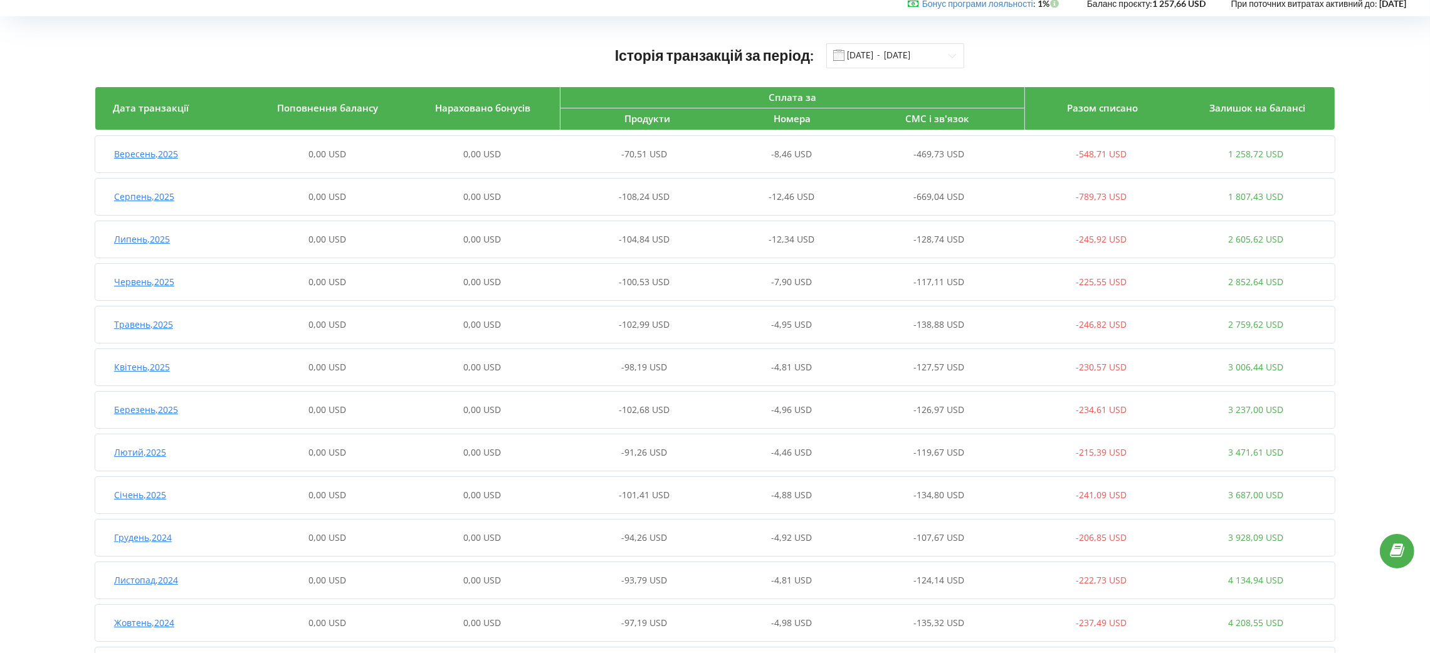
scroll to position [108, 0]
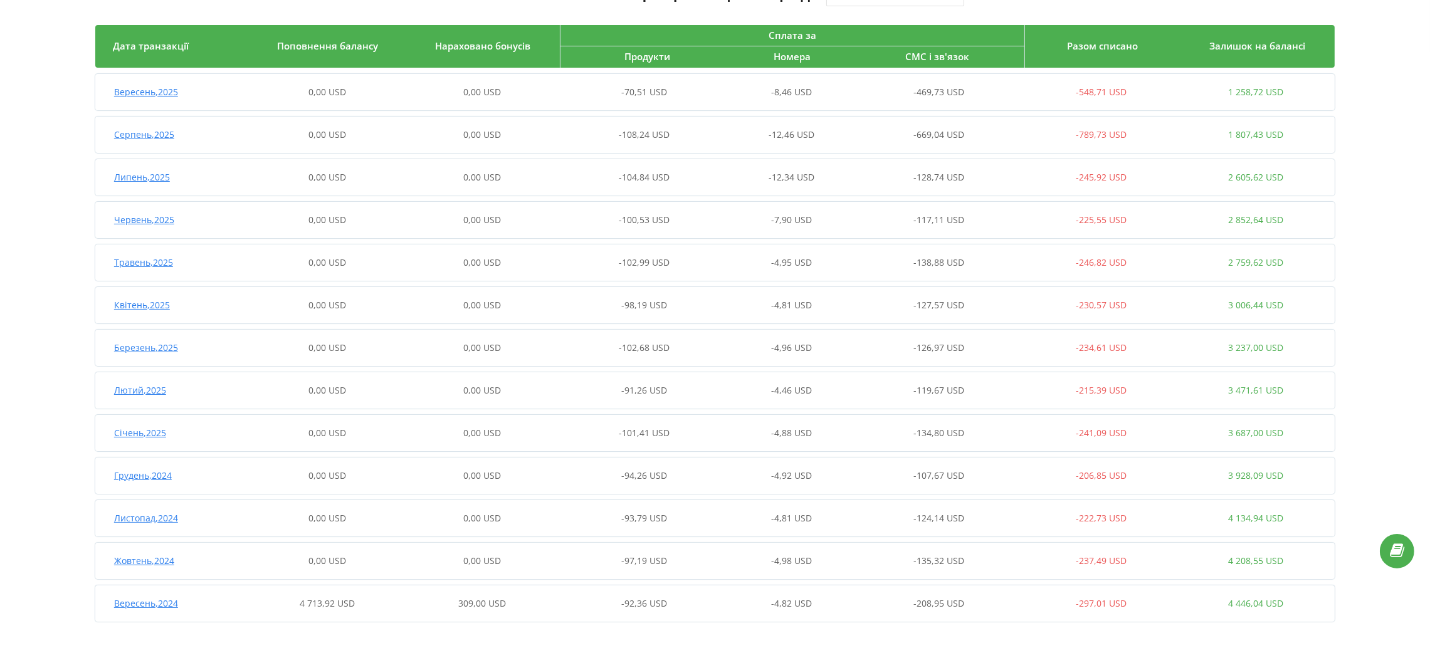
click at [379, 544] on div "4 713,92 USD" at bounding box center [327, 603] width 155 height 13
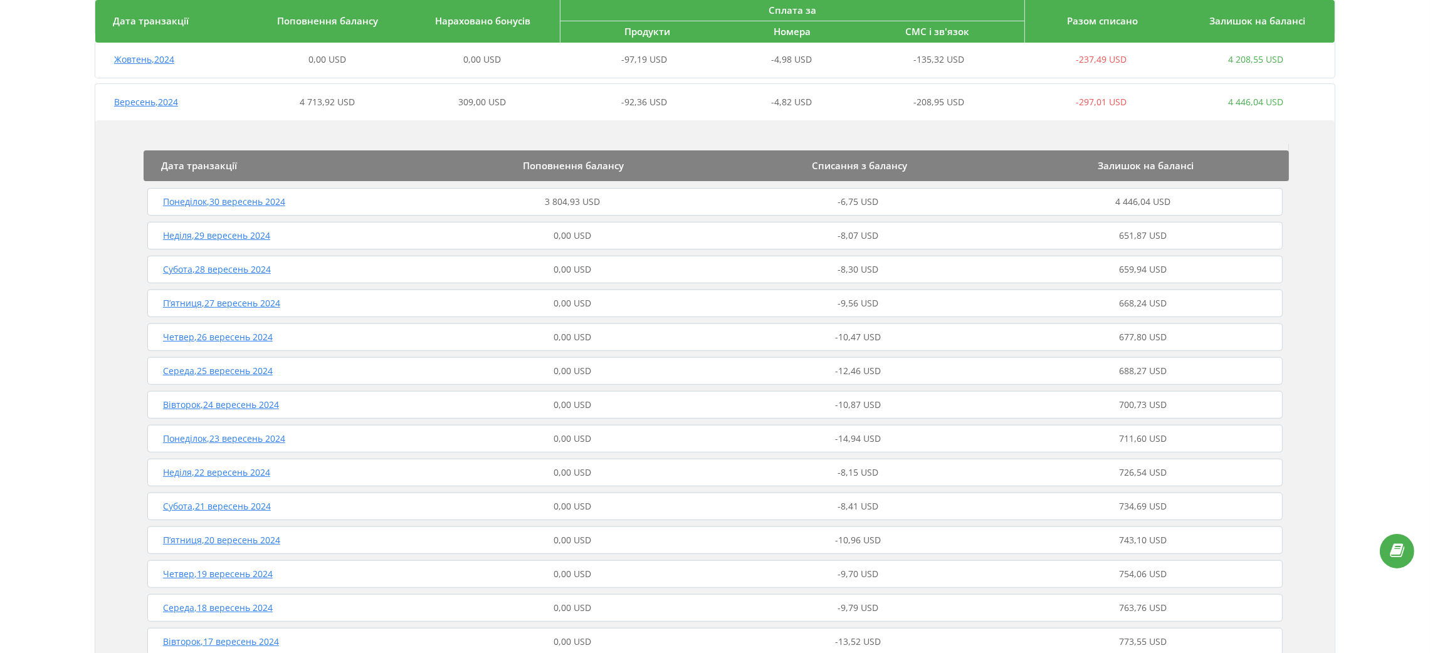
scroll to position [752, 0]
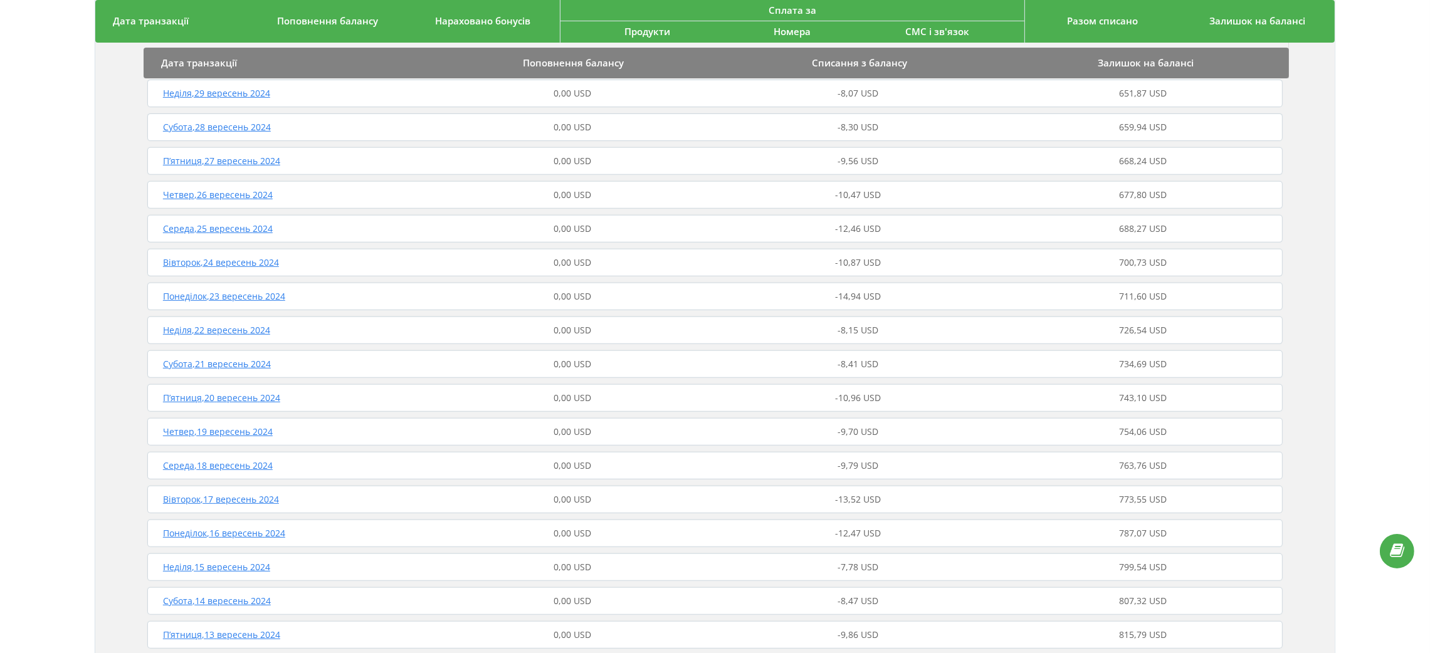
click at [379, 500] on div "Вівторок , 17 вересень 2024" at bounding box center [286, 499] width 285 height 13
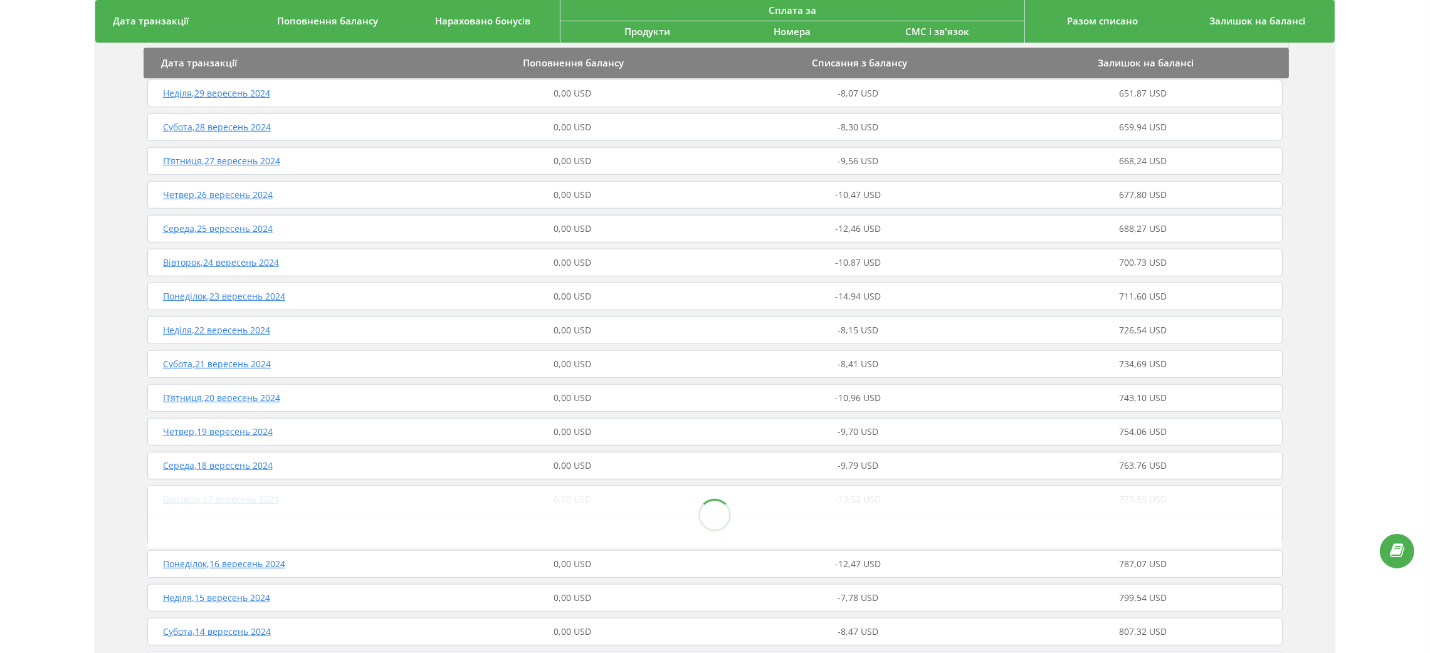
click at [268, 463] on span "Середа , 18 вересень 2024" at bounding box center [218, 465] width 110 height 12
click at [251, 439] on div "Четвер , 19 вересень 2024 0,00 USD -9,70 USD 754,06 USD" at bounding box center [714, 432] width 1141 height 30
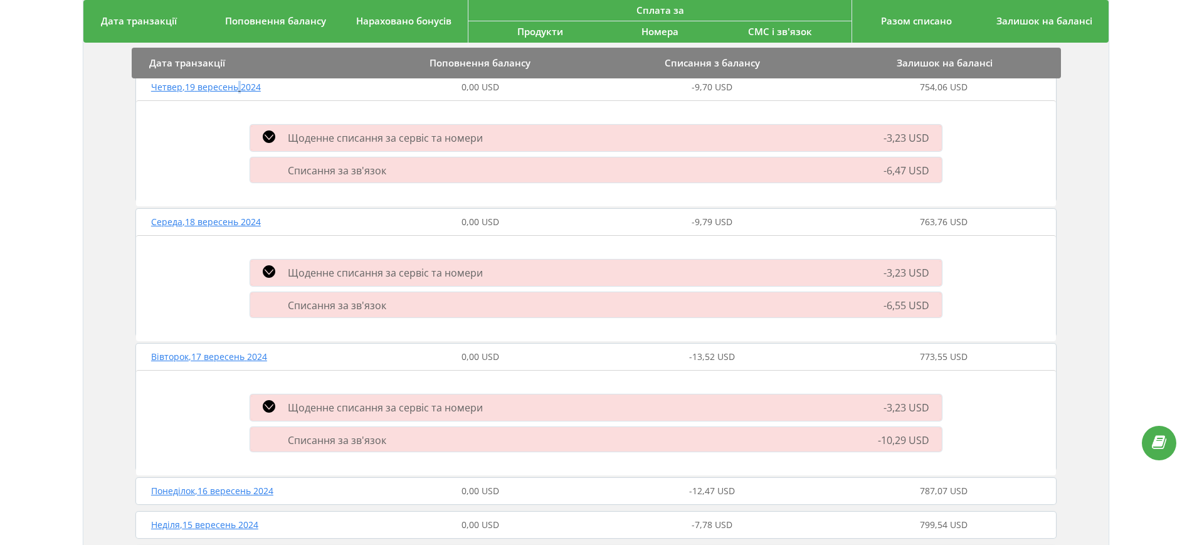
scroll to position [1063, 0]
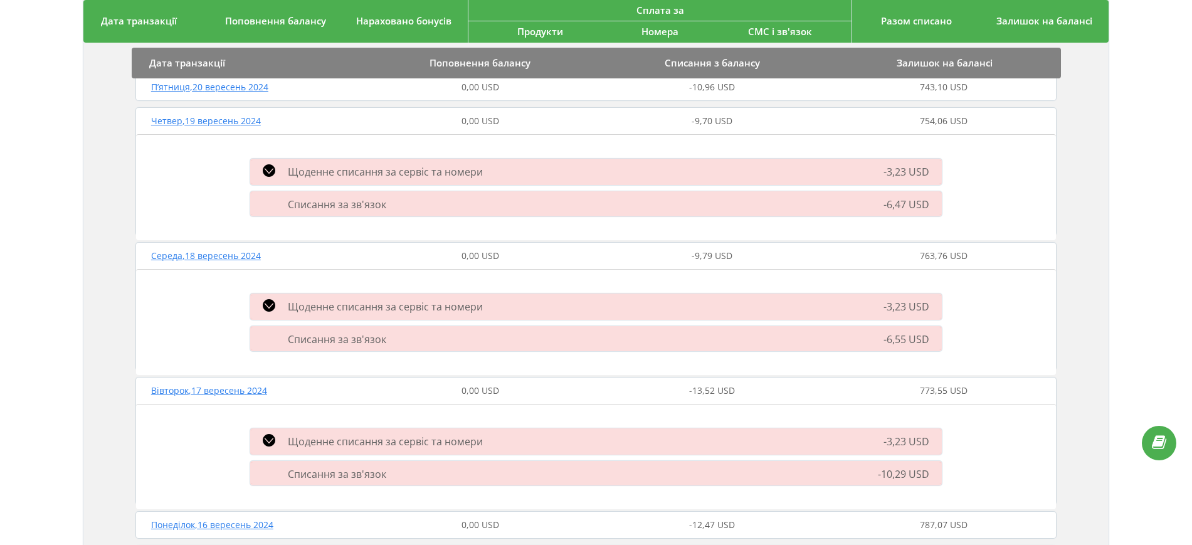
click at [1153, 282] on div "Історія транзакцій за період: 01.09.2024 - 22.09.2025 Дата транзакції Поповненн…" at bounding box center [595, 51] width 1165 height 2077
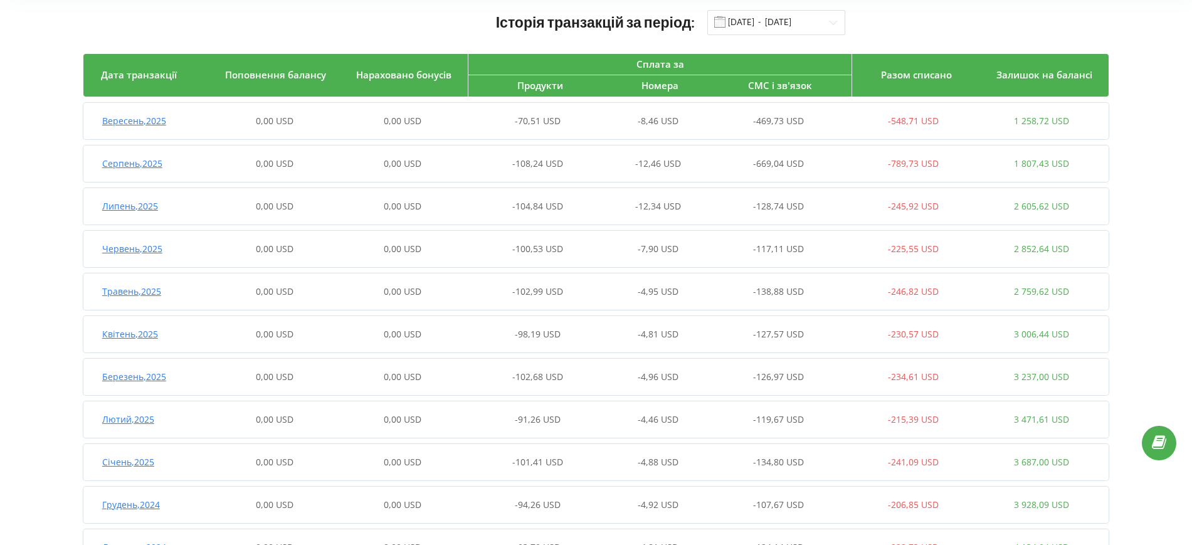
scroll to position [0, 0]
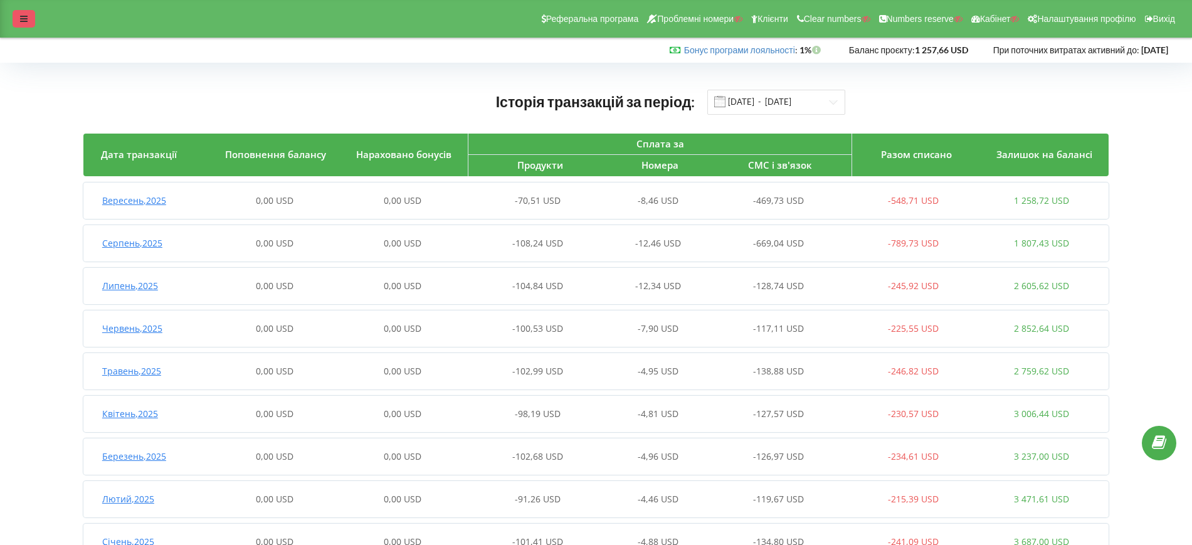
click at [16, 13] on div at bounding box center [24, 19] width 23 height 18
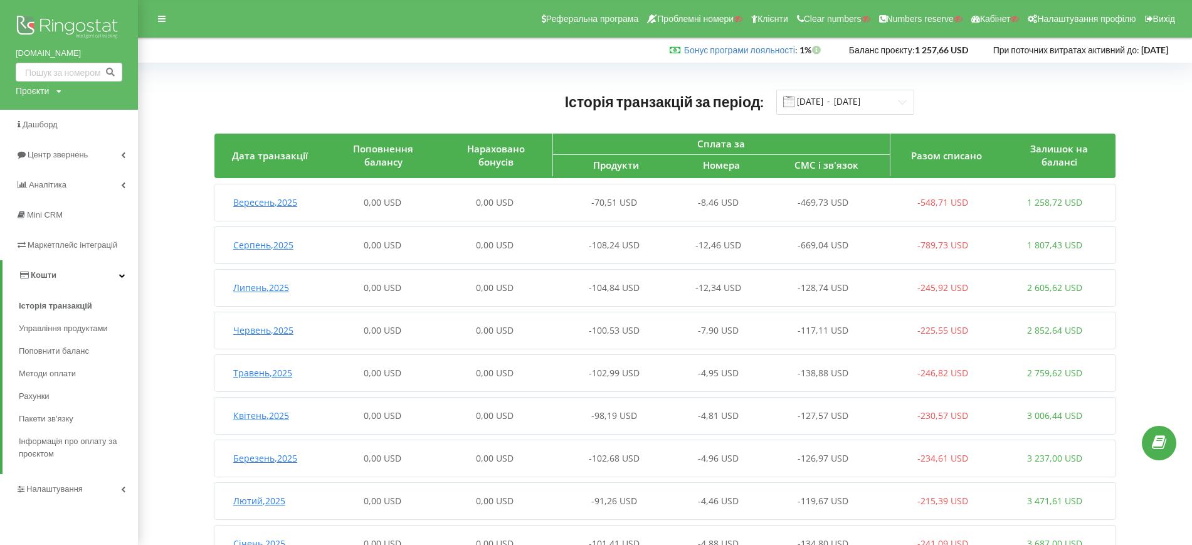
drag, startPoint x: 51, startPoint y: 90, endPoint x: 56, endPoint y: 101, distance: 12.3
click at [51, 90] on div "Проєкти Пошук" at bounding box center [39, 91] width 46 height 13
click at [58, 105] on div "Пошук" at bounding box center [72, 116] width 113 height 39
paste input "DDW"
click at [65, 117] on input "DDW" at bounding box center [54, 117] width 63 height 18
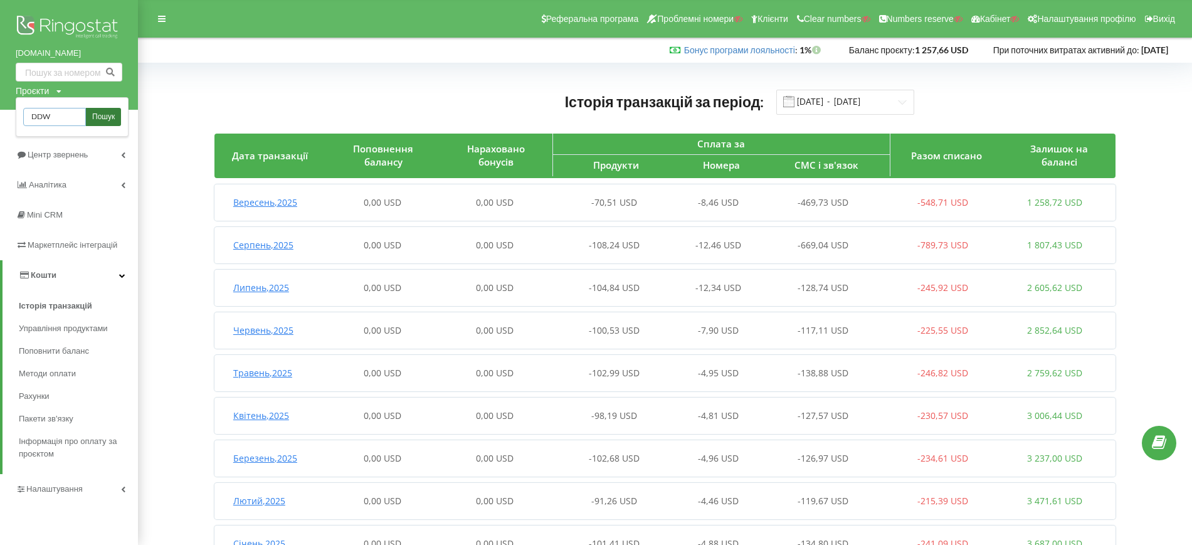
type input "DDW"
click at [100, 114] on span "Пошук" at bounding box center [103, 117] width 23 height 11
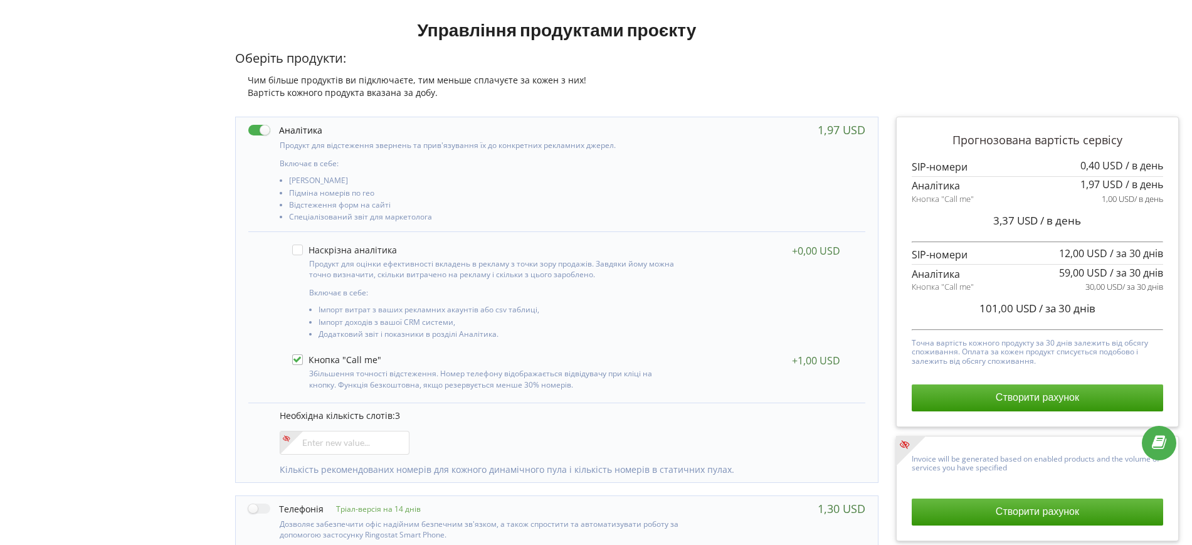
scroll to position [245, 0]
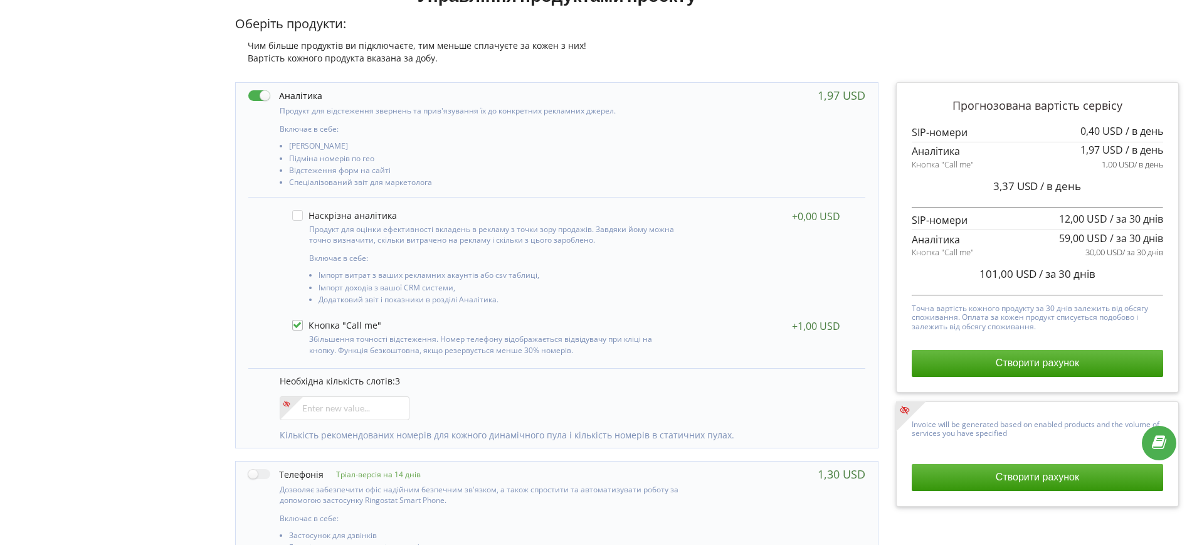
drag, startPoint x: 357, startPoint y: 322, endPoint x: 387, endPoint y: 323, distance: 29.5
click at [387, 323] on div at bounding box center [484, 325] width 384 height 11
drag, startPoint x: 385, startPoint y: 325, endPoint x: 342, endPoint y: 324, distance: 42.6
click at [343, 325] on div at bounding box center [484, 325] width 384 height 11
drag, startPoint x: 341, startPoint y: 322, endPoint x: 387, endPoint y: 322, distance: 45.8
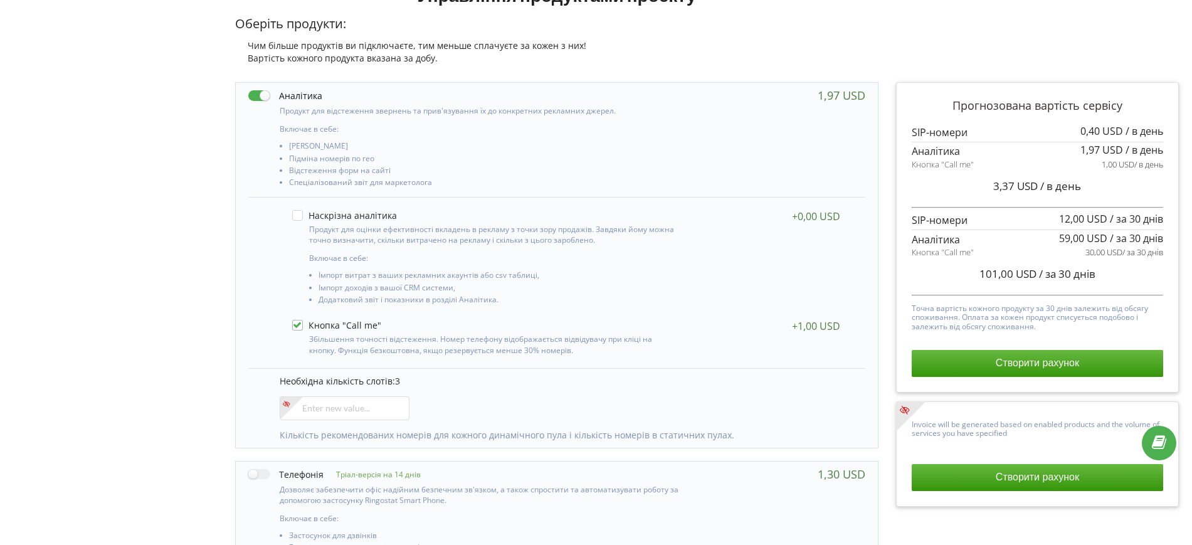
click at [387, 322] on div at bounding box center [484, 325] width 384 height 11
click at [363, 323] on label at bounding box center [336, 325] width 89 height 11
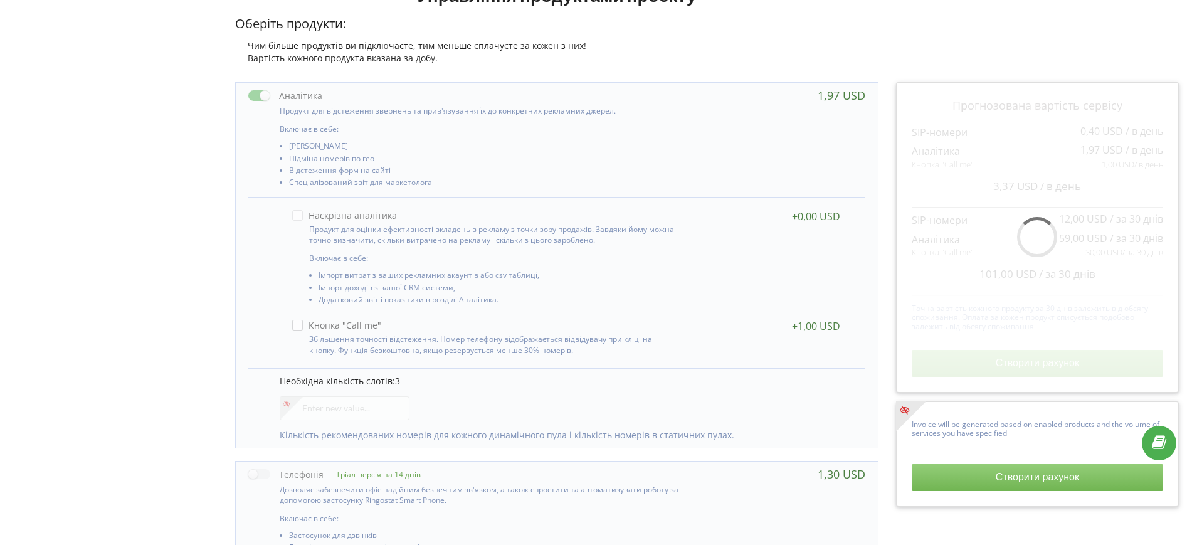
click at [300, 323] on label at bounding box center [336, 325] width 89 height 11
click at [301, 323] on label at bounding box center [336, 325] width 89 height 11
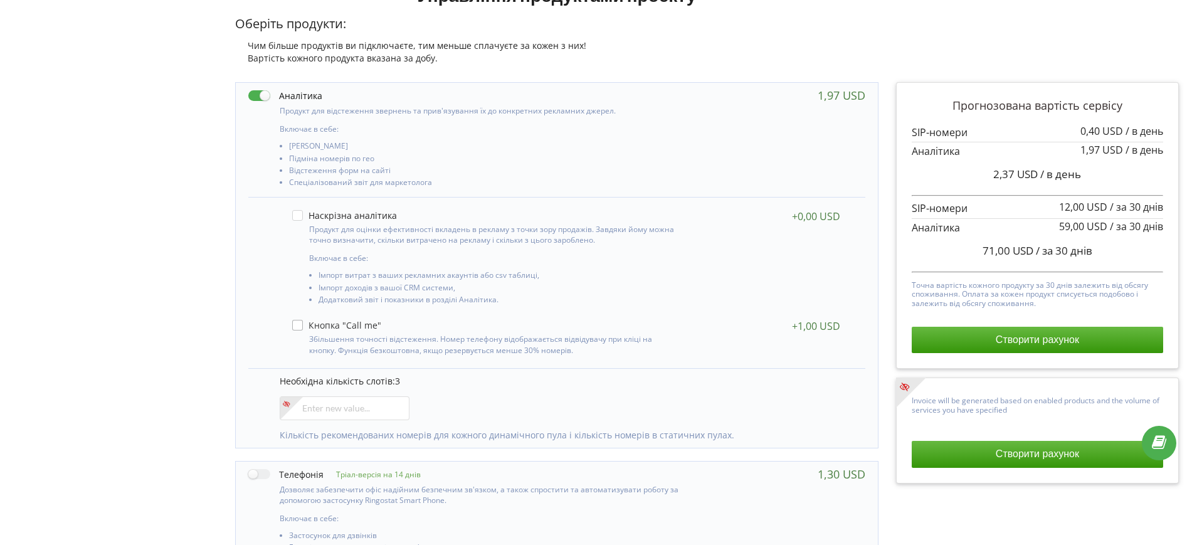
click at [301, 323] on label at bounding box center [336, 325] width 89 height 11
checkbox input "true"
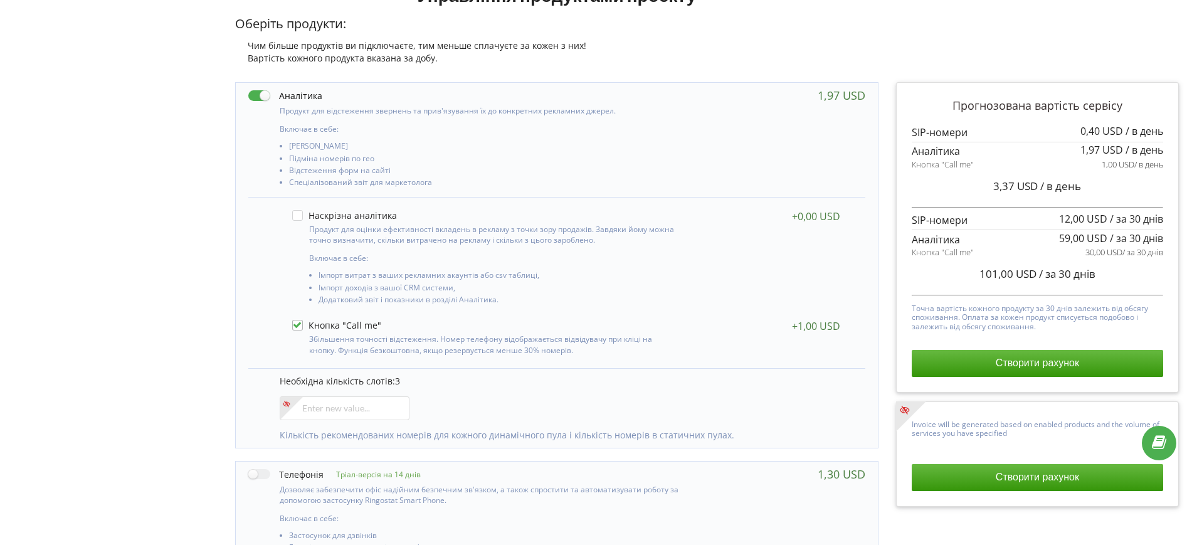
drag, startPoint x: 941, startPoint y: 254, endPoint x: 976, endPoint y: 251, distance: 35.2
click at [976, 251] on div "Кнопка "Call me" 30,00 USD / за 30 днів" at bounding box center [1036, 252] width 251 height 12
copy span ""Call me""
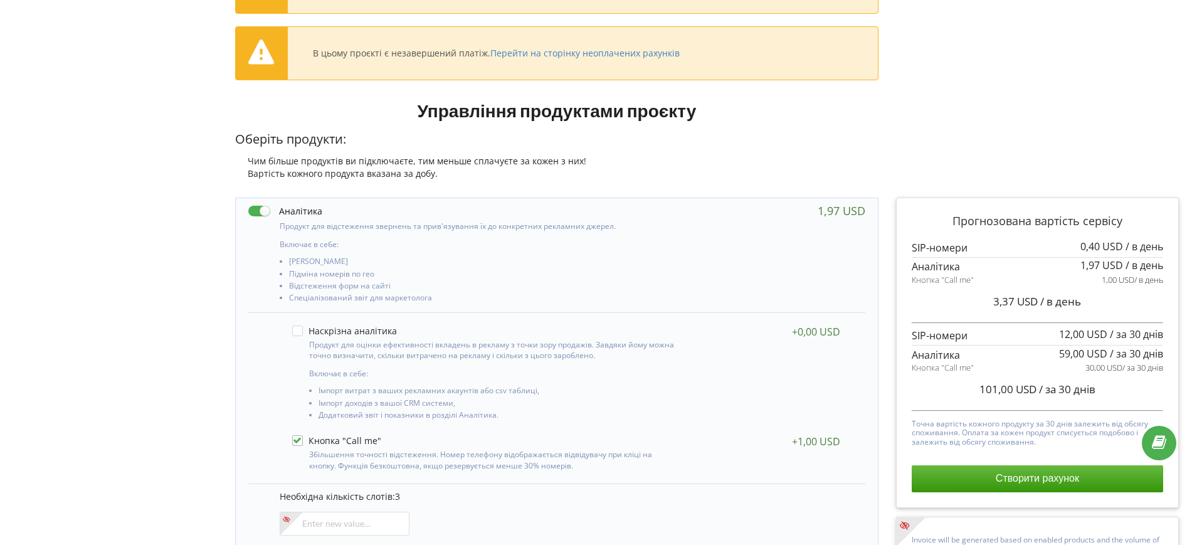
scroll to position [10, 0]
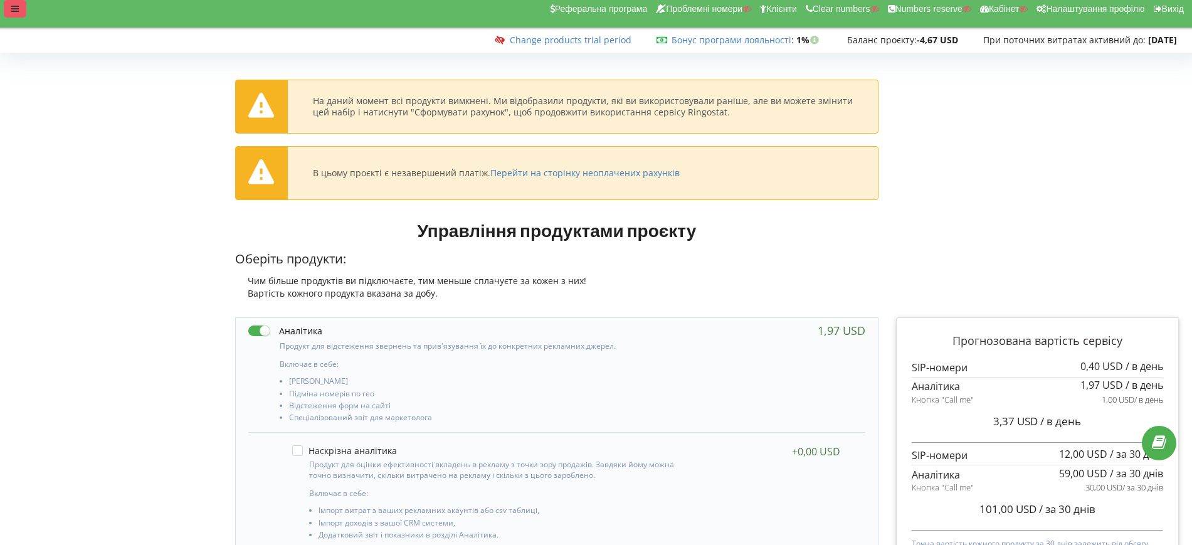
drag, startPoint x: 13, startPoint y: 4, endPoint x: 16, endPoint y: 13, distance: 9.1
click at [13, 4] on icon at bounding box center [15, 8] width 8 height 9
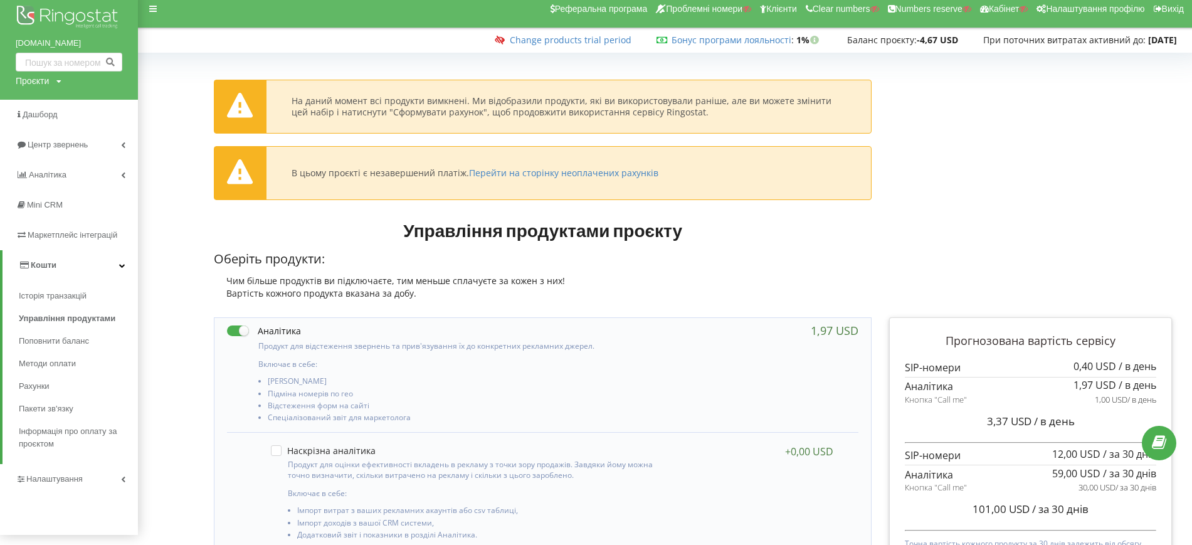
drag, startPoint x: 41, startPoint y: 84, endPoint x: 46, endPoint y: 93, distance: 10.4
click at [41, 84] on div "Проєкти" at bounding box center [32, 81] width 33 height 13
click at [50, 97] on div "Пошук" at bounding box center [72, 106] width 113 height 39
click at [56, 104] on input "text" at bounding box center [54, 107] width 63 height 18
paste input "[DOMAIN_NAME]"
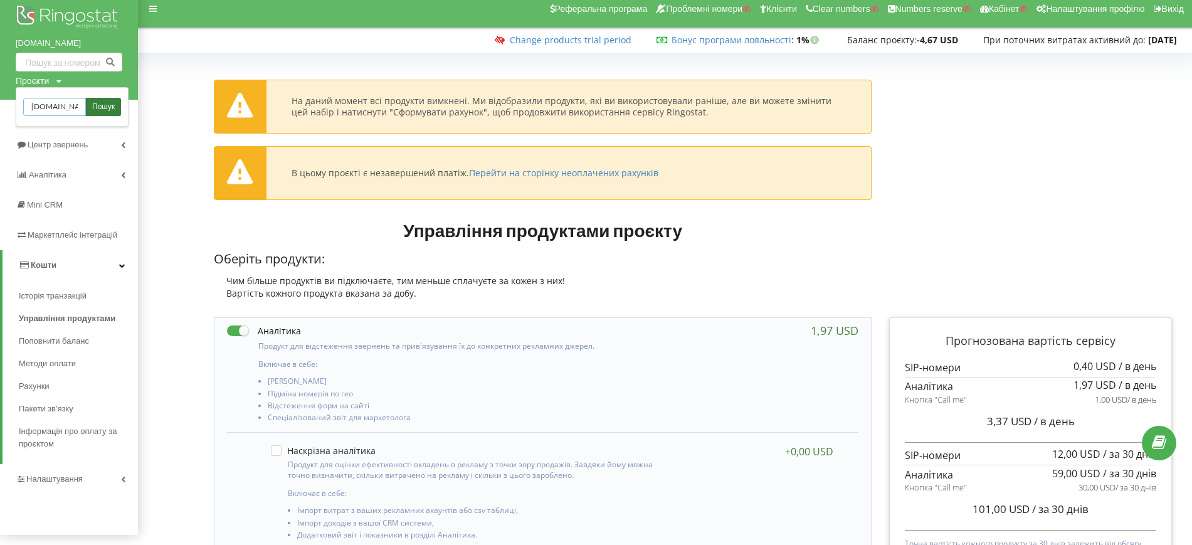
type input "[DOMAIN_NAME]"
click at [100, 103] on span "Пошук" at bounding box center [103, 107] width 23 height 11
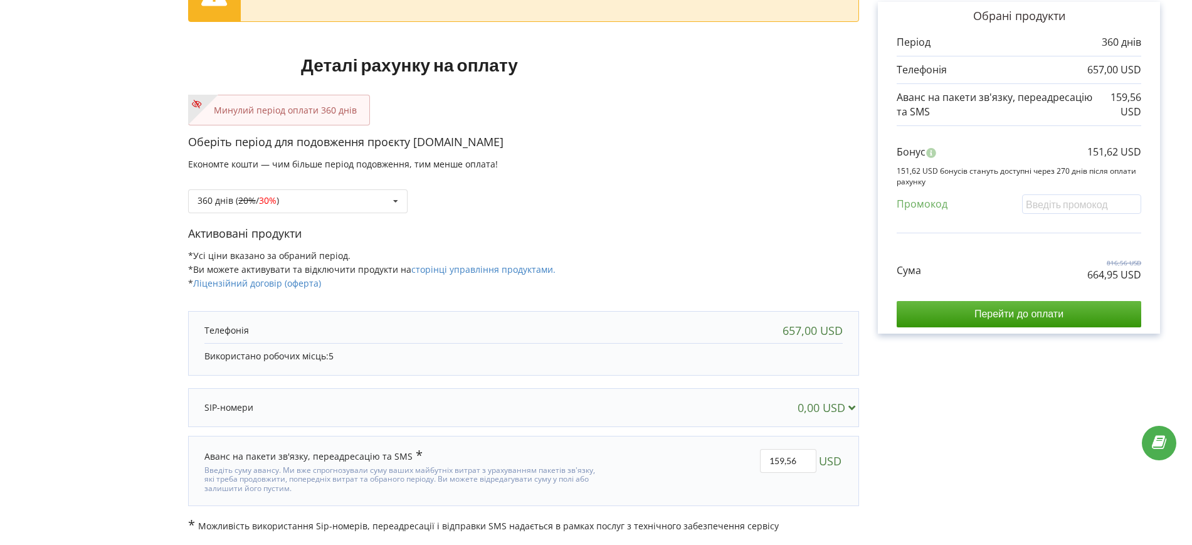
scroll to position [112, 0]
drag, startPoint x: 1088, startPoint y: 63, endPoint x: 1103, endPoint y: 67, distance: 14.9
click at [1103, 67] on p "657,00 USD" at bounding box center [1114, 69] width 54 height 14
click at [585, 205] on div "360 днів ( 20% / 30% ) Поповнити баланс без подовження 20% / 30% 30% / 40%" at bounding box center [523, 191] width 671 height 43
